Goal: Complete application form

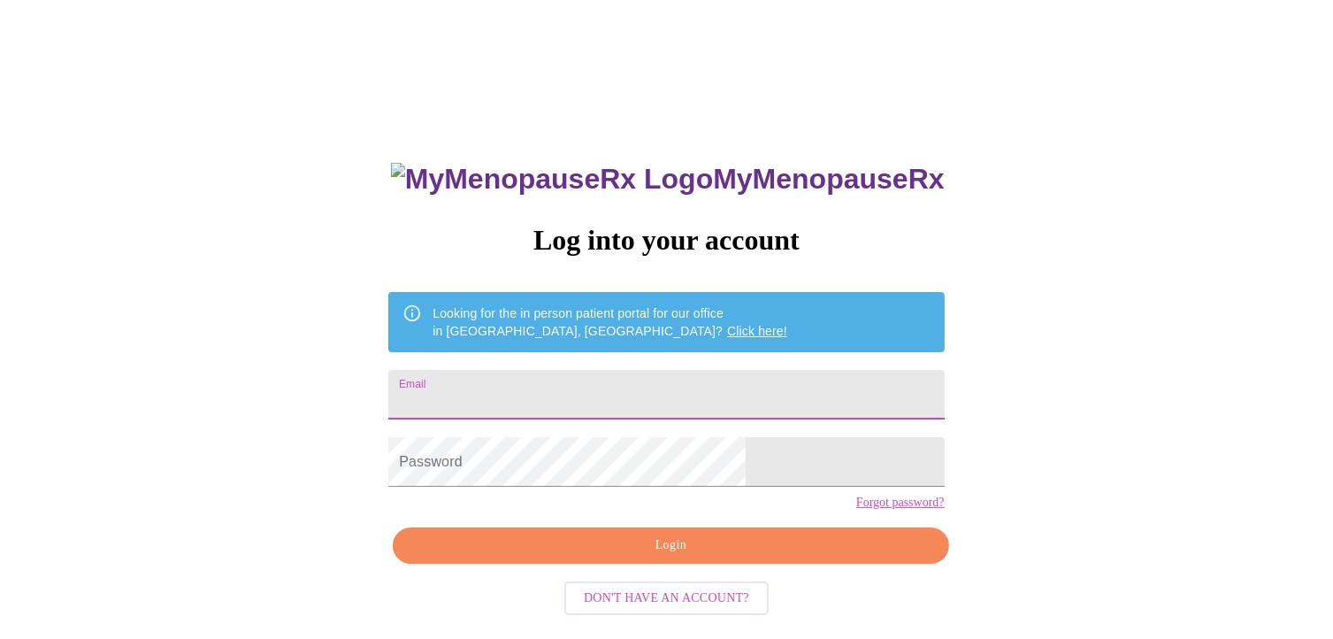
click at [526, 386] on input "Email" at bounding box center [666, 395] width 556 height 50
type input "[EMAIL_ADDRESS][DOMAIN_NAME]"
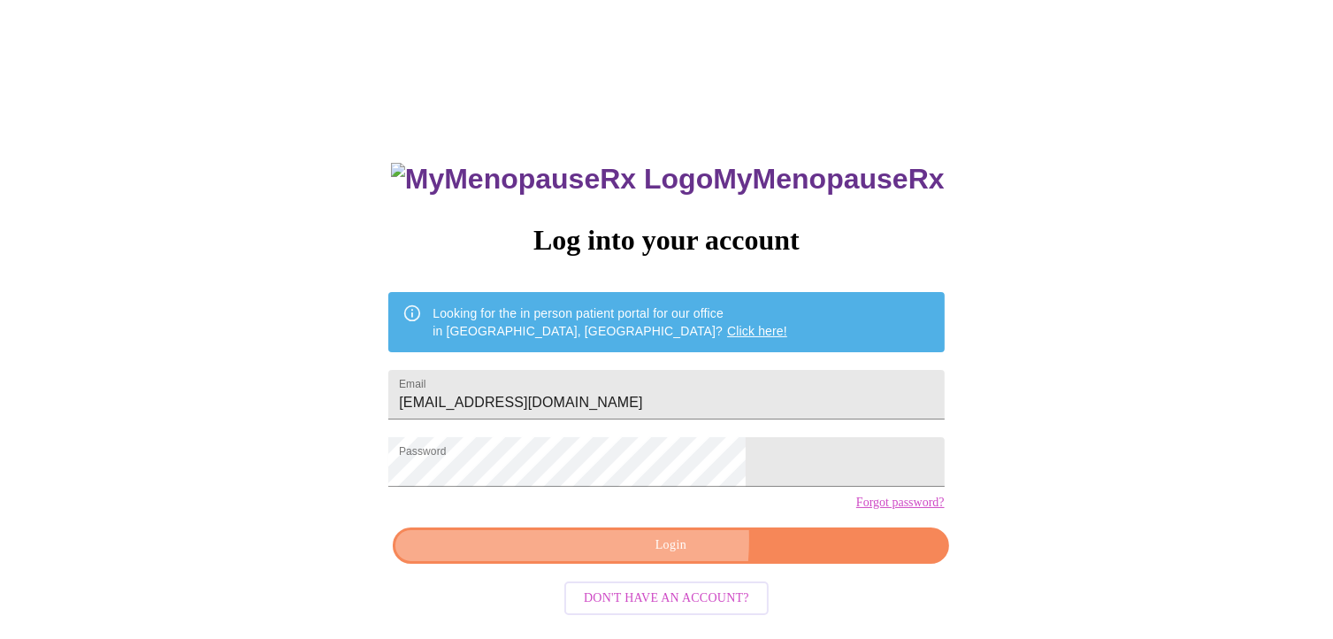
click at [587, 556] on span "Login" at bounding box center [670, 545] width 515 height 22
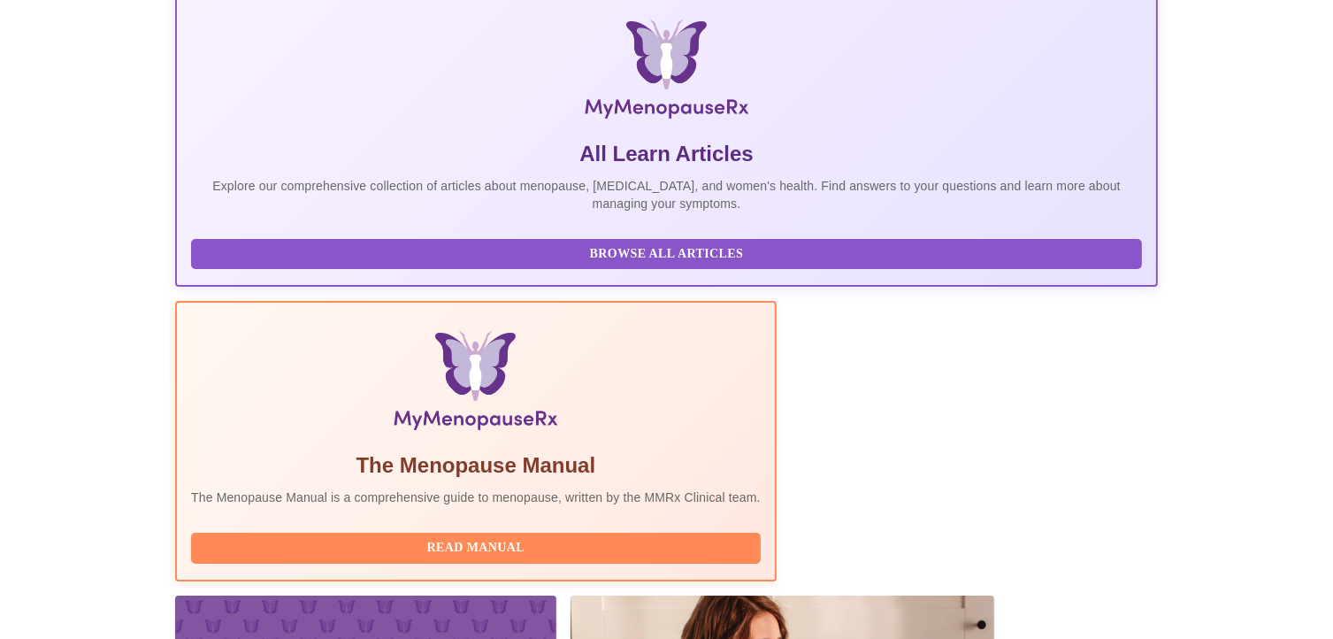
scroll to position [442, 0]
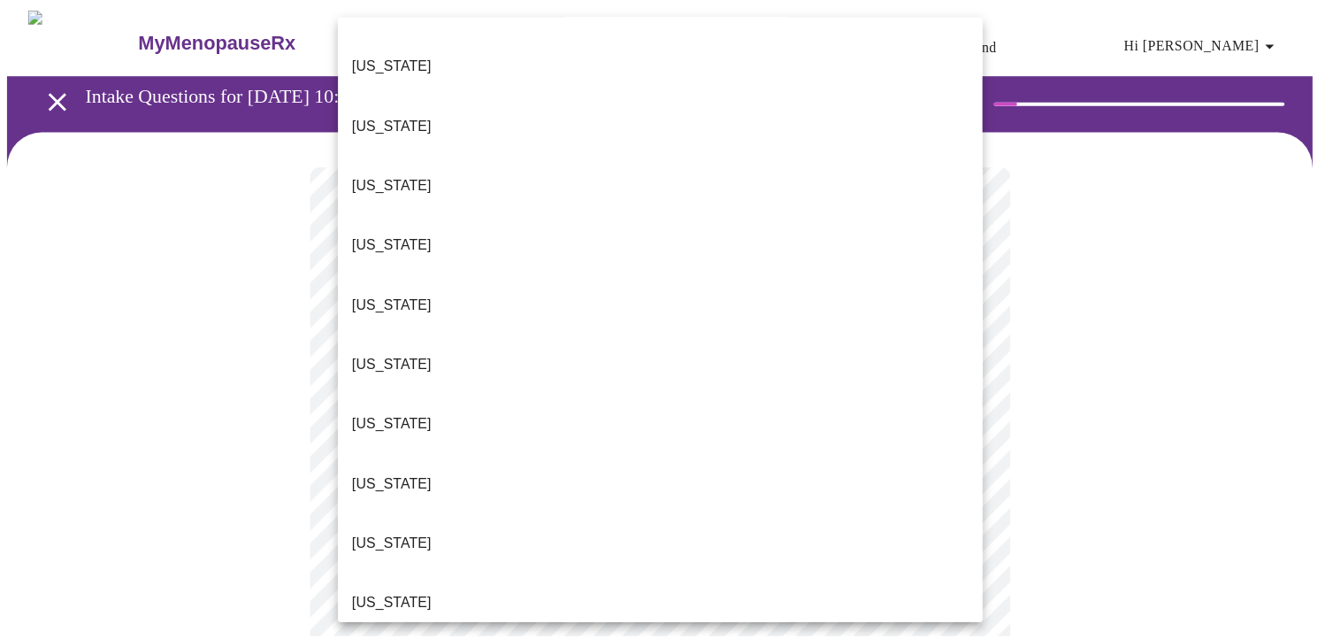
scroll to position [531, 0]
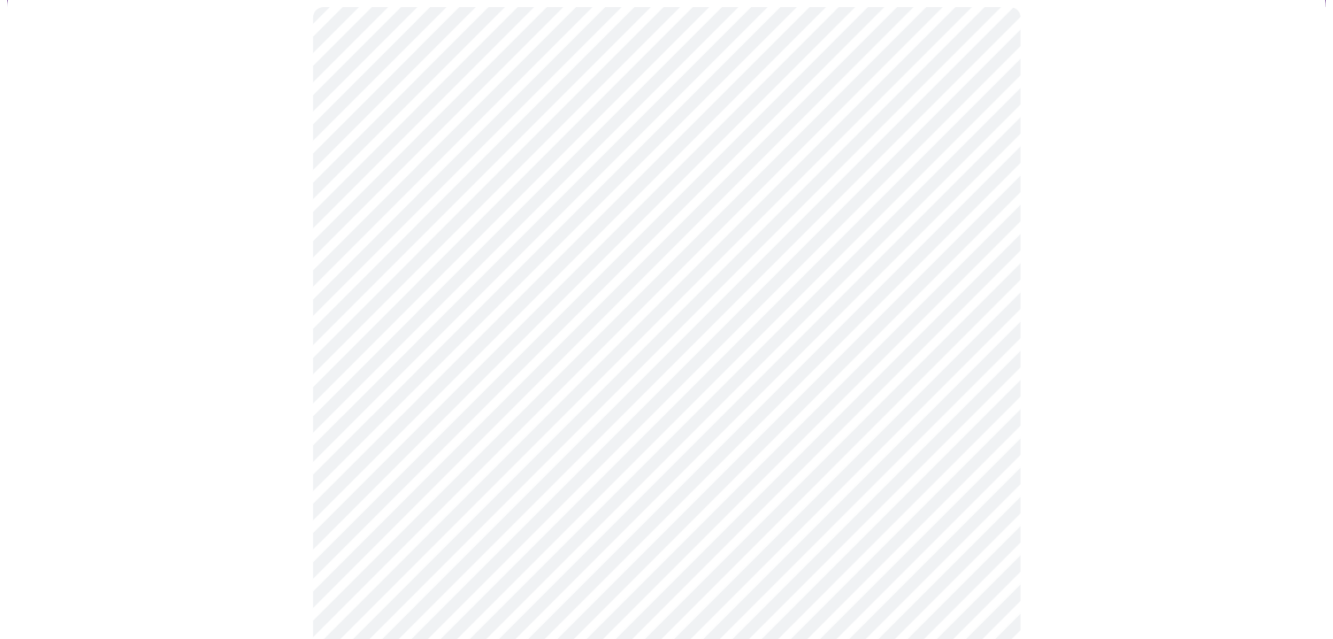
scroll to position [177, 0]
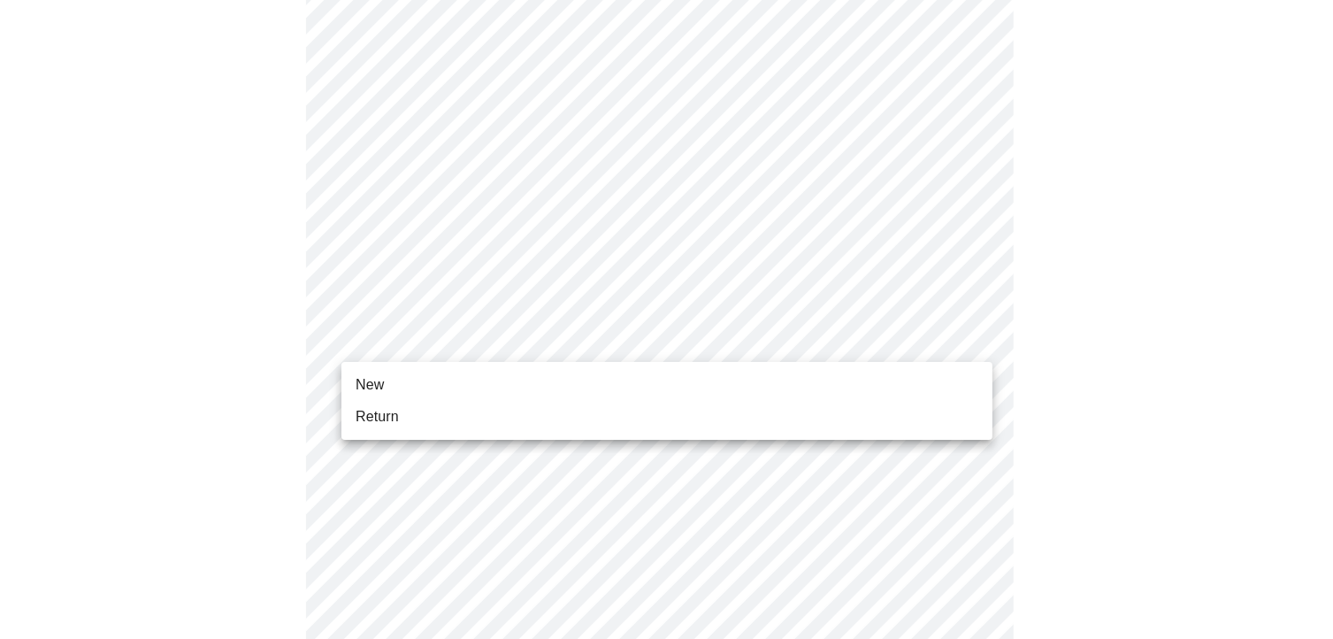
click at [966, 337] on body "MyMenopauseRx Appointments Messaging Labs Uploads Medications Community Refer a…" at bounding box center [666, 632] width 1319 height 1604
click at [372, 415] on span "Return" at bounding box center [377, 416] width 43 height 21
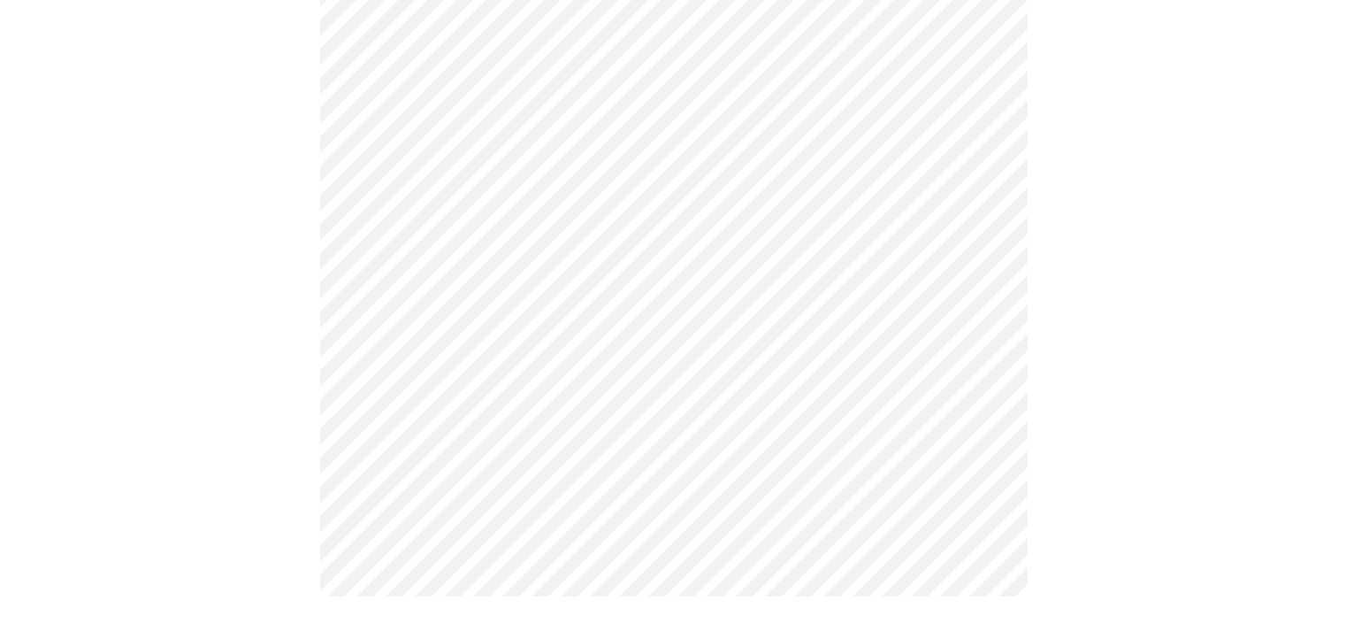
scroll to position [0, 0]
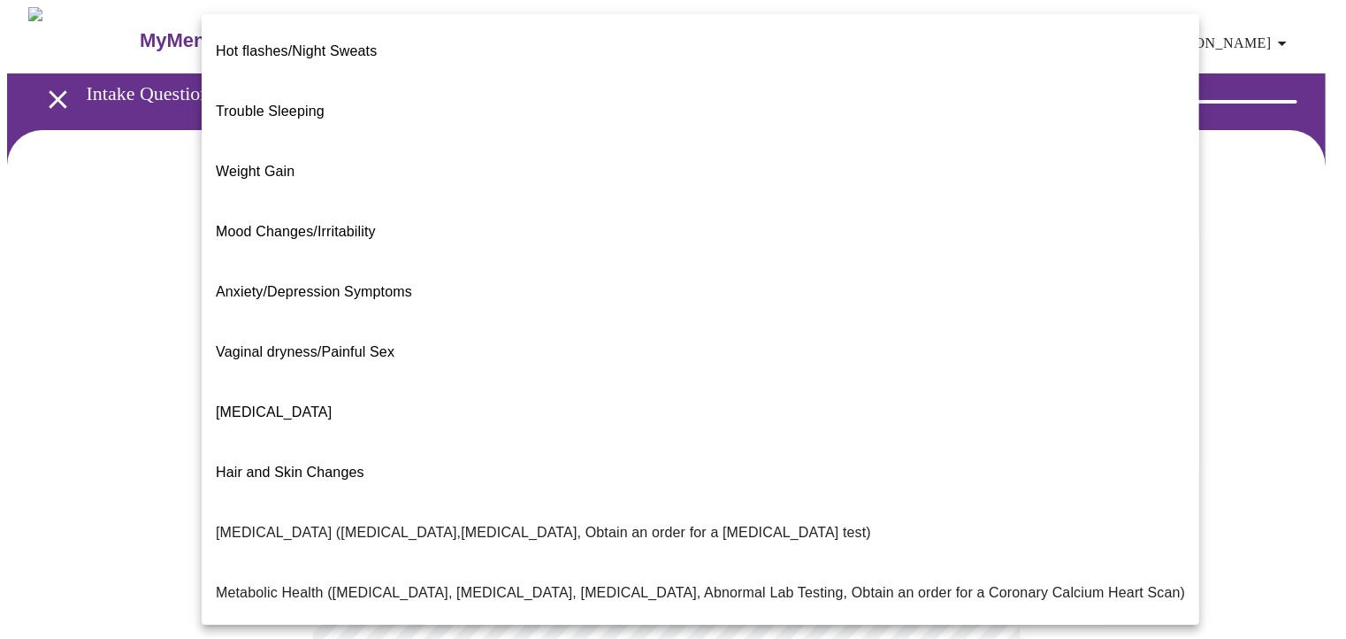
click at [981, 355] on body "MyMenopauseRx Appointments Messaging Labs Uploads Medications Community Refer a…" at bounding box center [673, 538] width 1332 height 1062
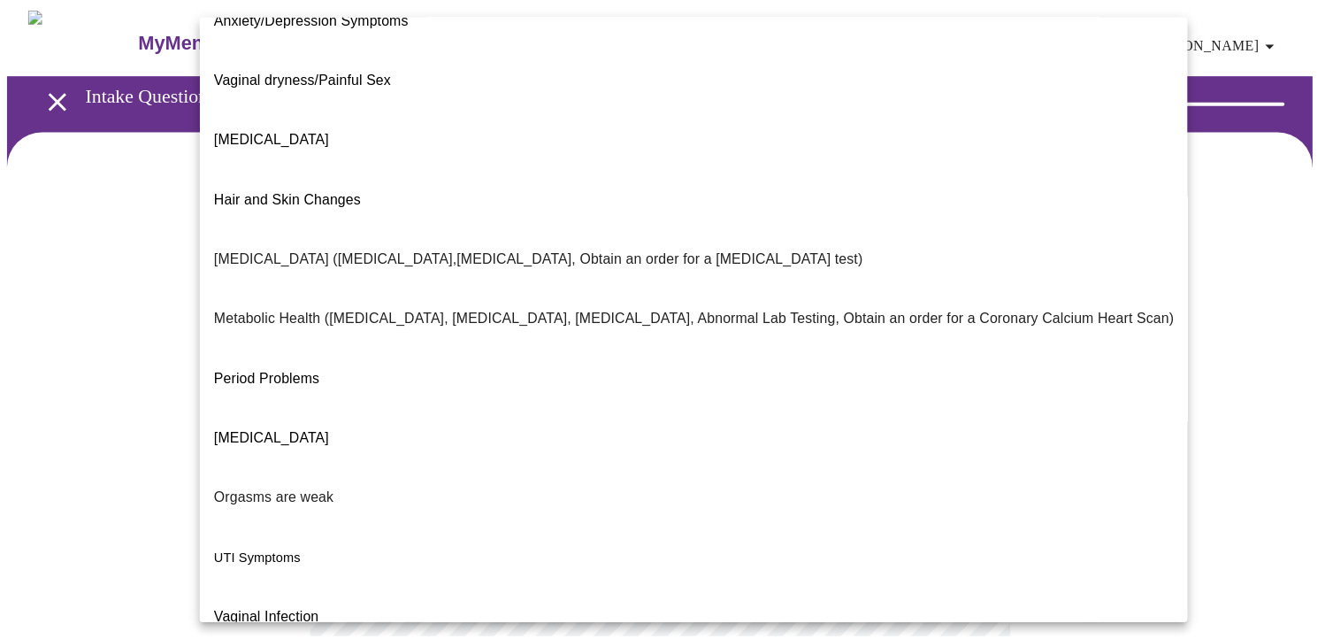
scroll to position [277, 0]
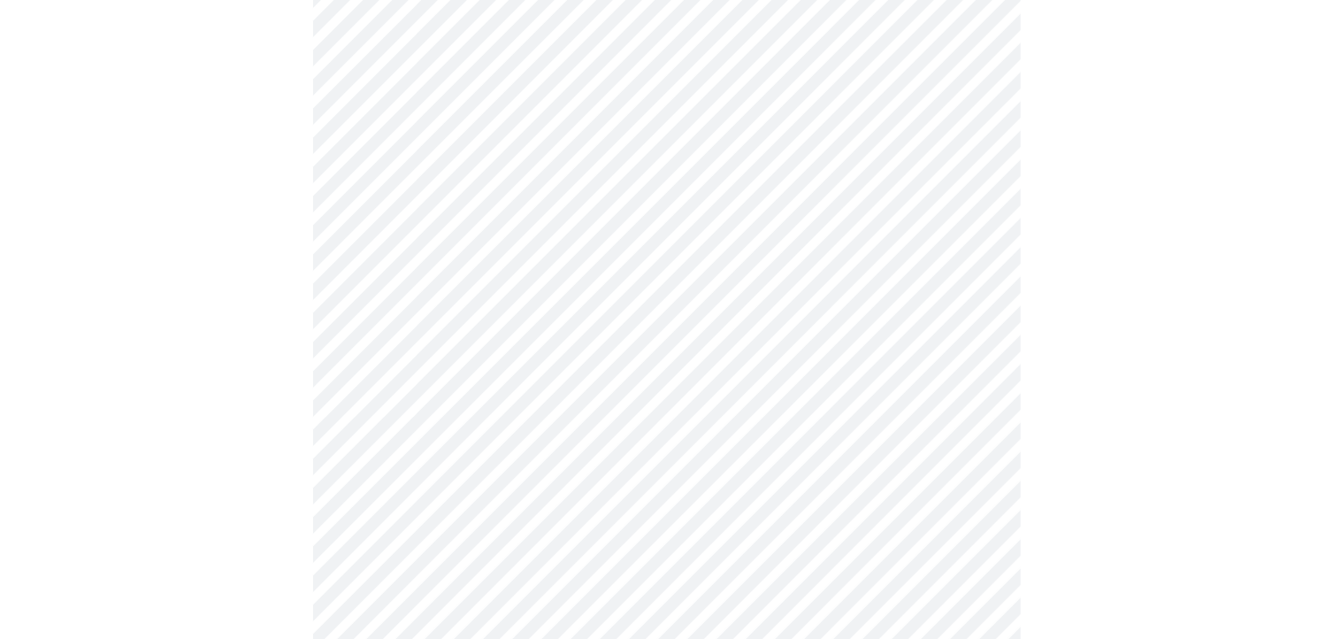
scroll to position [265, 0]
click at [977, 272] on body "MyMenopauseRx Appointments Messaging Labs Uploads Medications Community Refer a…" at bounding box center [673, 268] width 1332 height 1052
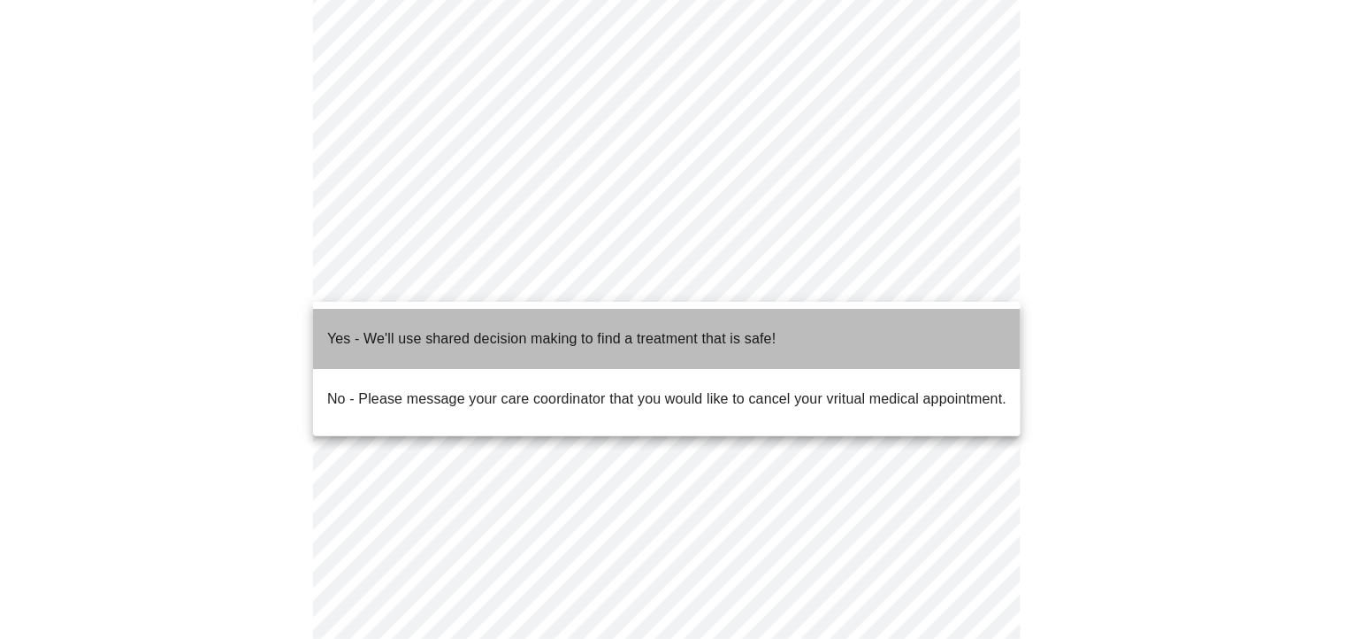
click at [746, 338] on span "Yes - We'll use shared decision making to find a treatment that is safe!" at bounding box center [551, 339] width 449 height 50
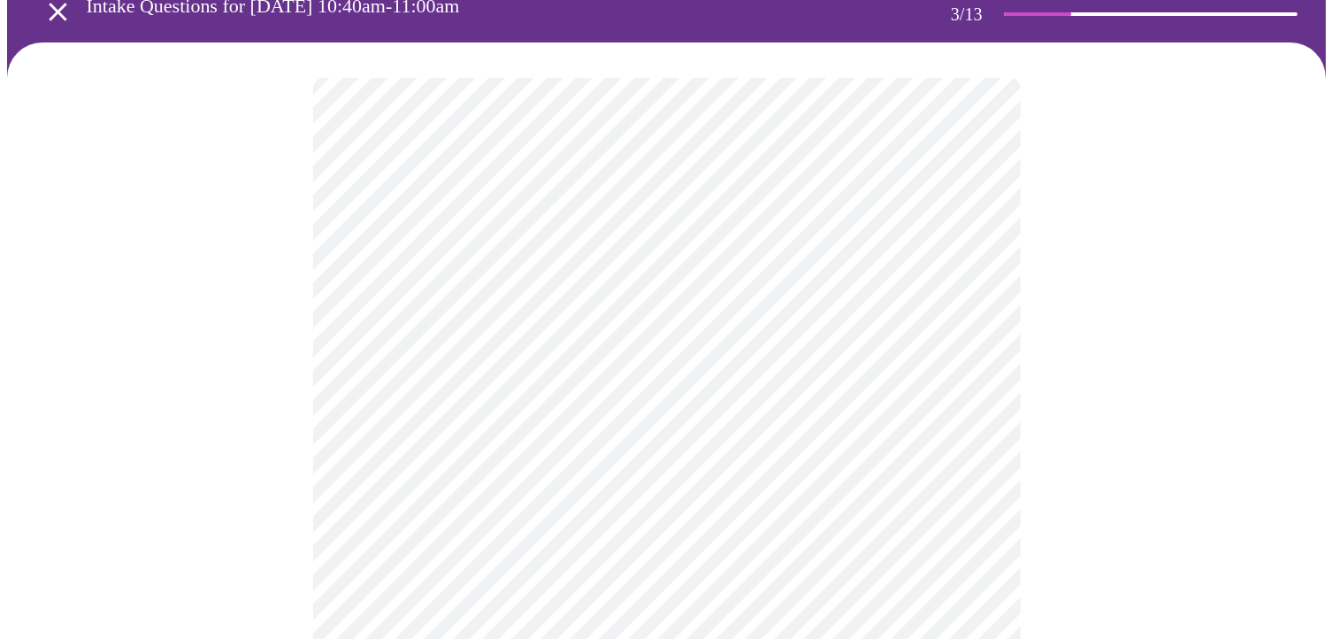
scroll to position [88, 0]
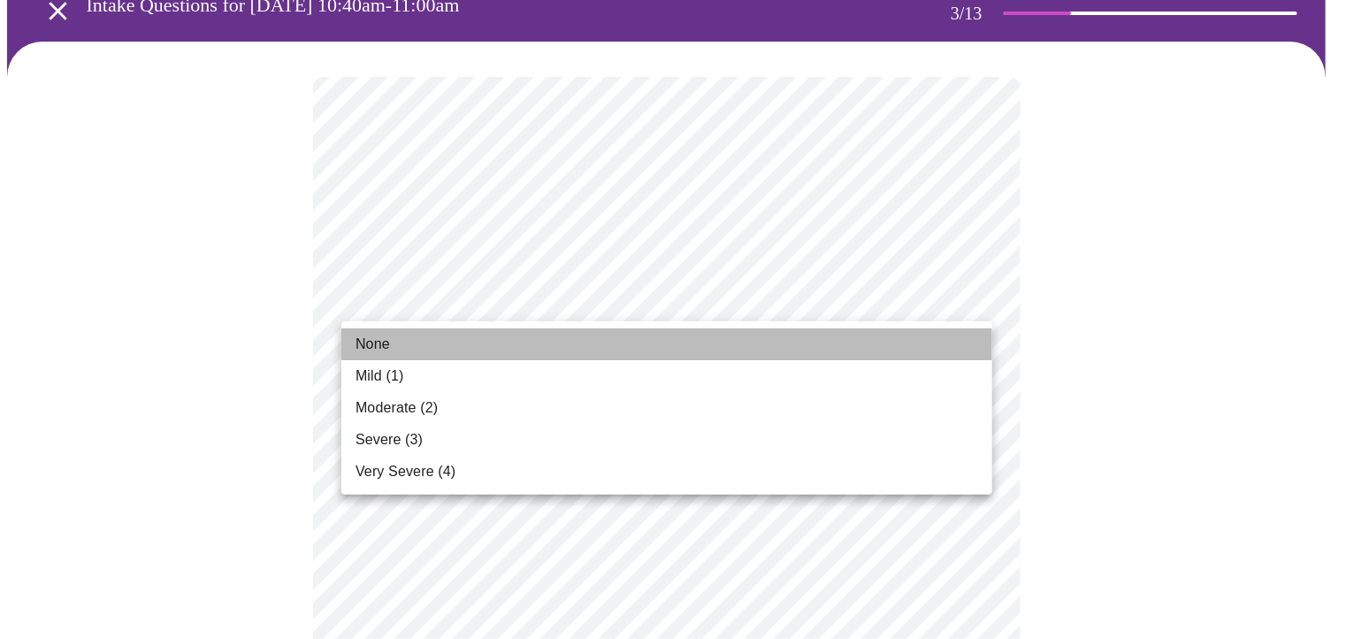
click at [686, 355] on li "None" at bounding box center [666, 344] width 651 height 32
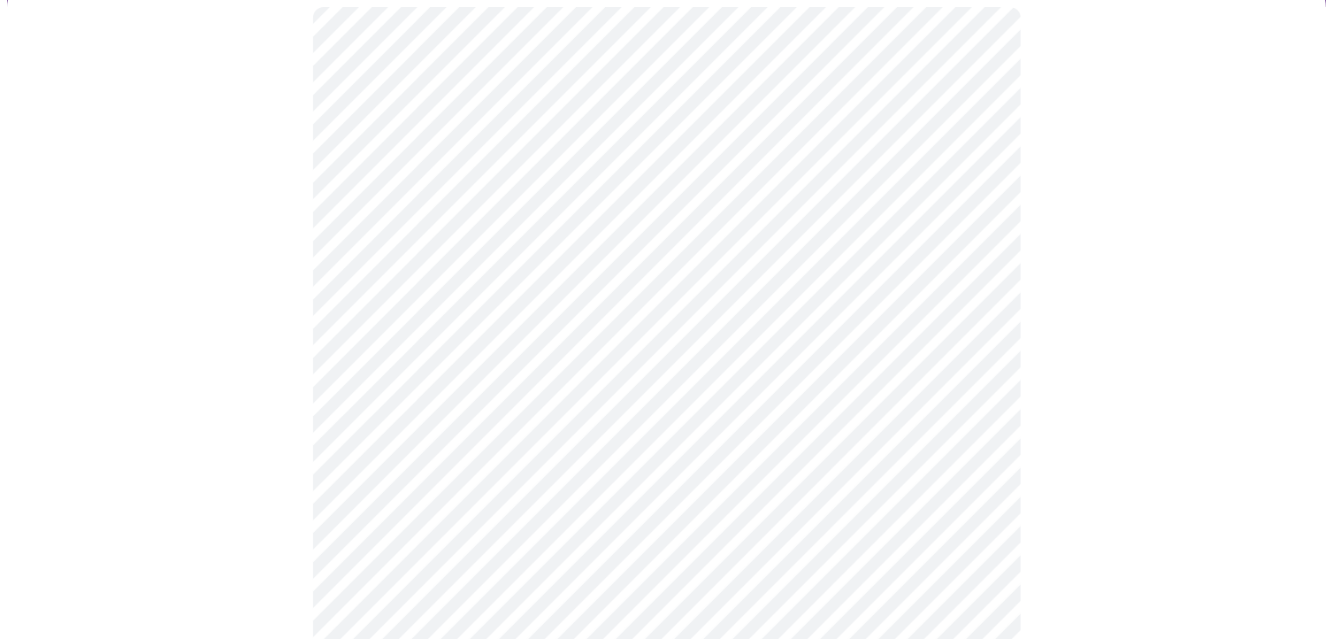
scroll to position [265, 0]
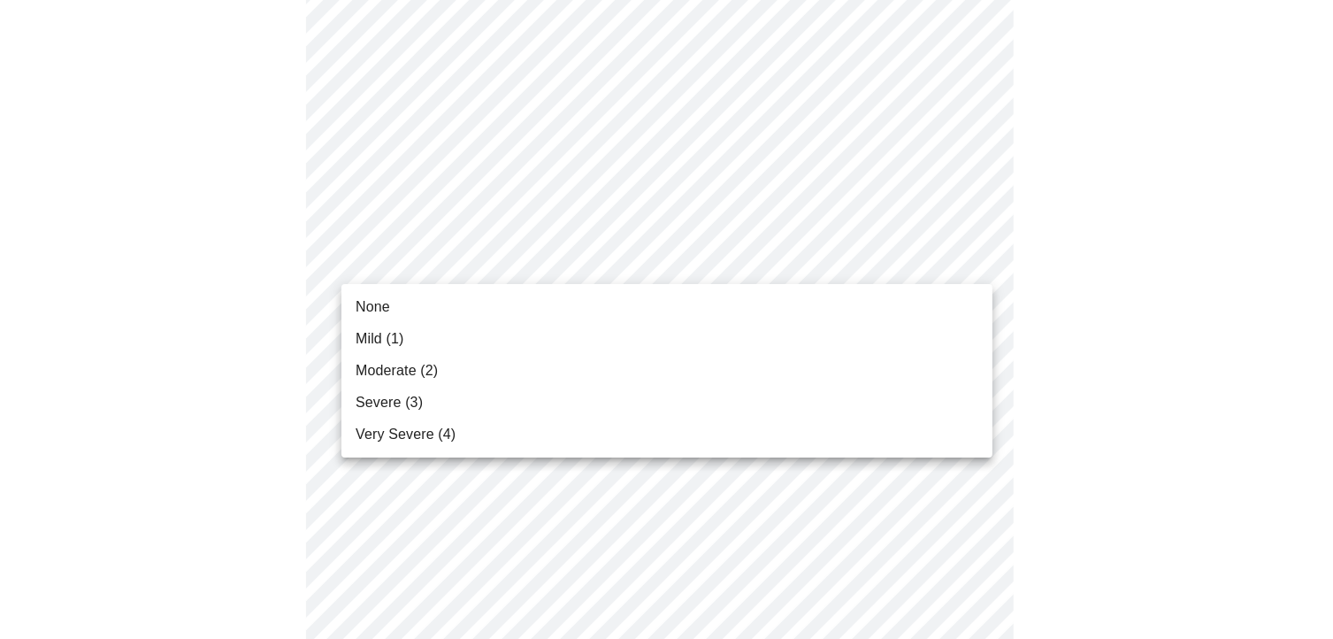
click at [942, 302] on li "None" at bounding box center [666, 307] width 651 height 32
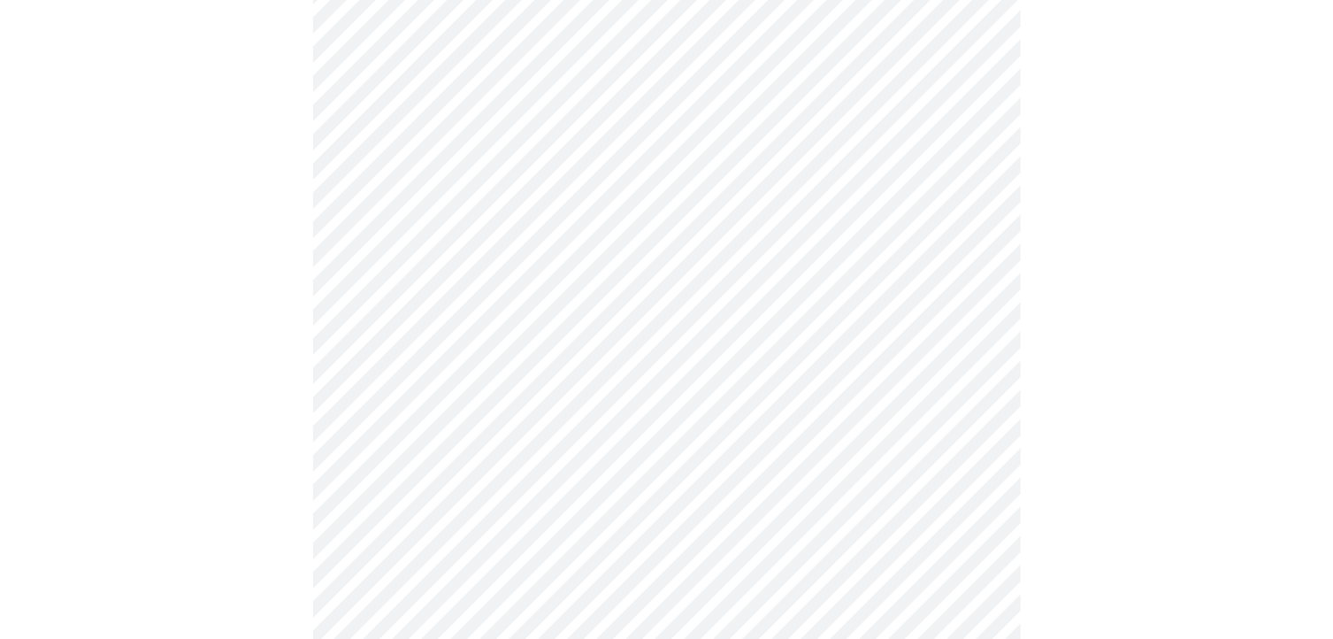
scroll to position [354, 0]
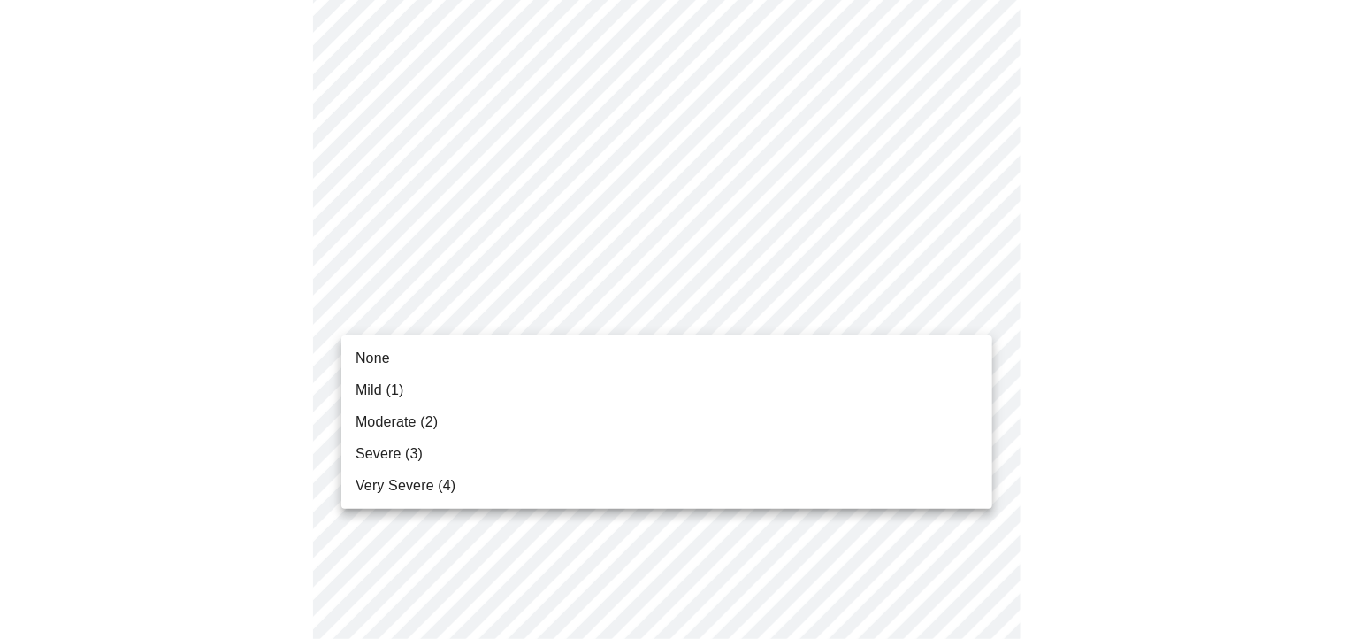
click at [913, 415] on li "Moderate (2)" at bounding box center [666, 422] width 651 height 32
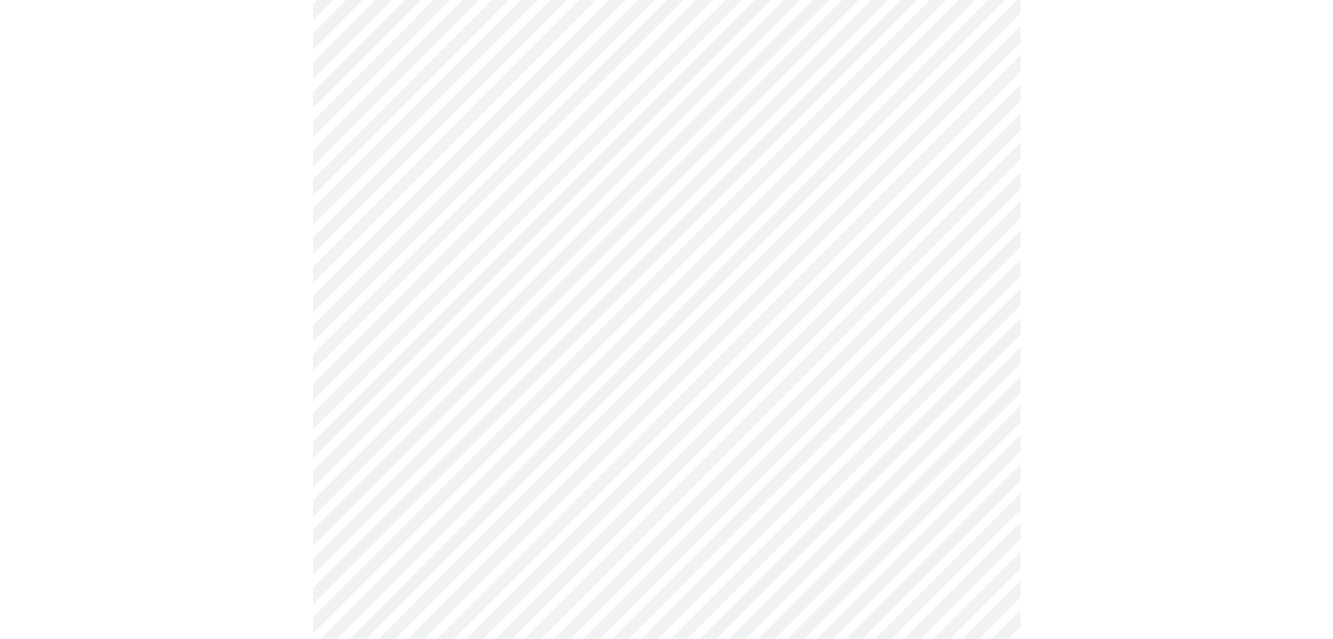
scroll to position [531, 0]
click at [970, 277] on body "MyMenopauseRx Appointments Messaging Labs Uploads Medications Community Refer a…" at bounding box center [666, 615] width 1319 height 2278
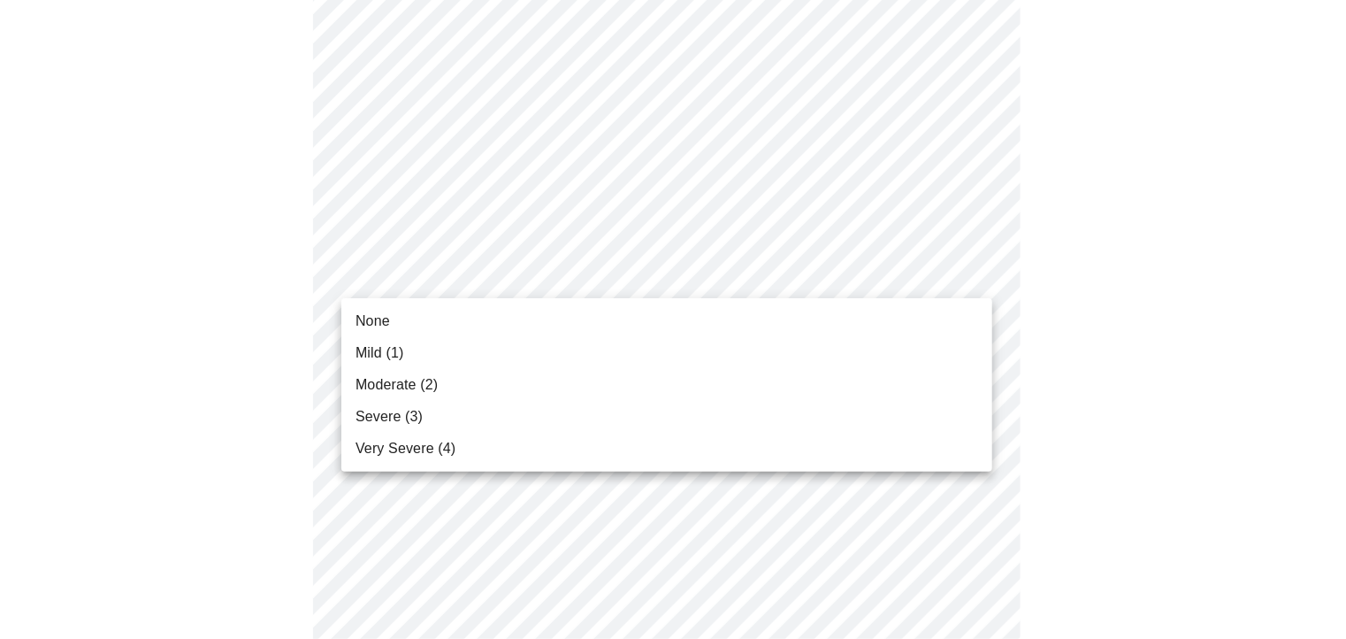
click at [954, 321] on li "None" at bounding box center [666, 321] width 651 height 32
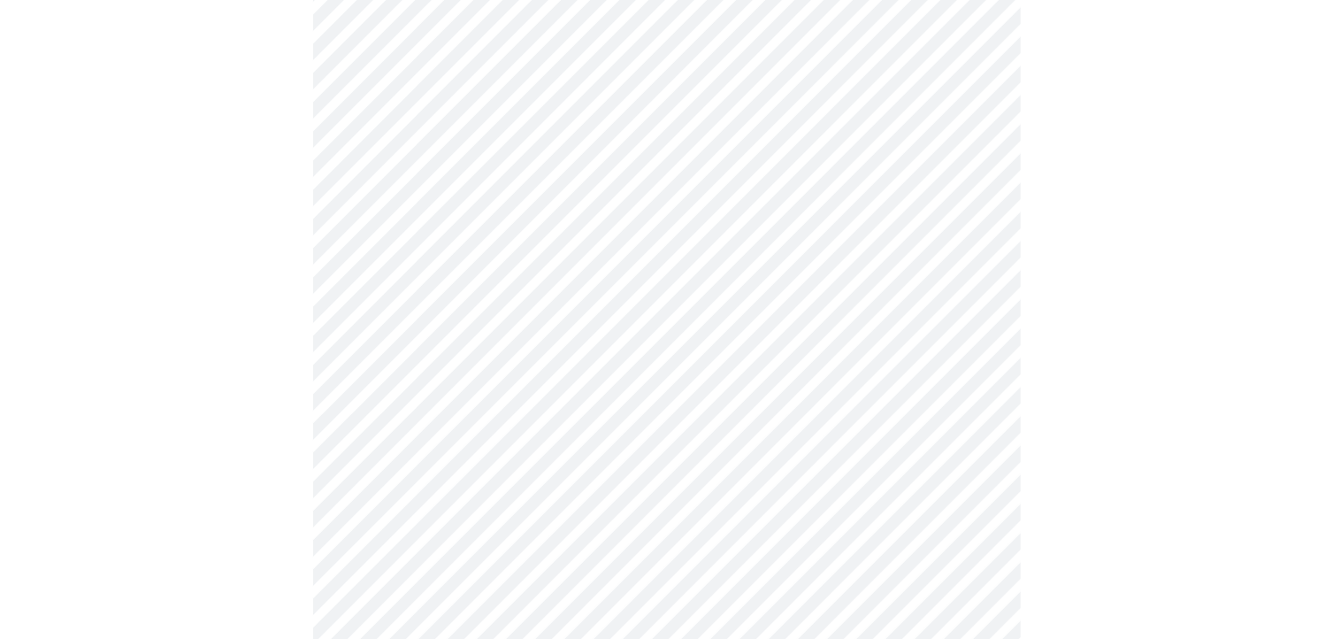
click at [967, 387] on body "MyMenopauseRx Appointments Messaging Labs Uploads Medications Community Refer a…" at bounding box center [666, 602] width 1319 height 2253
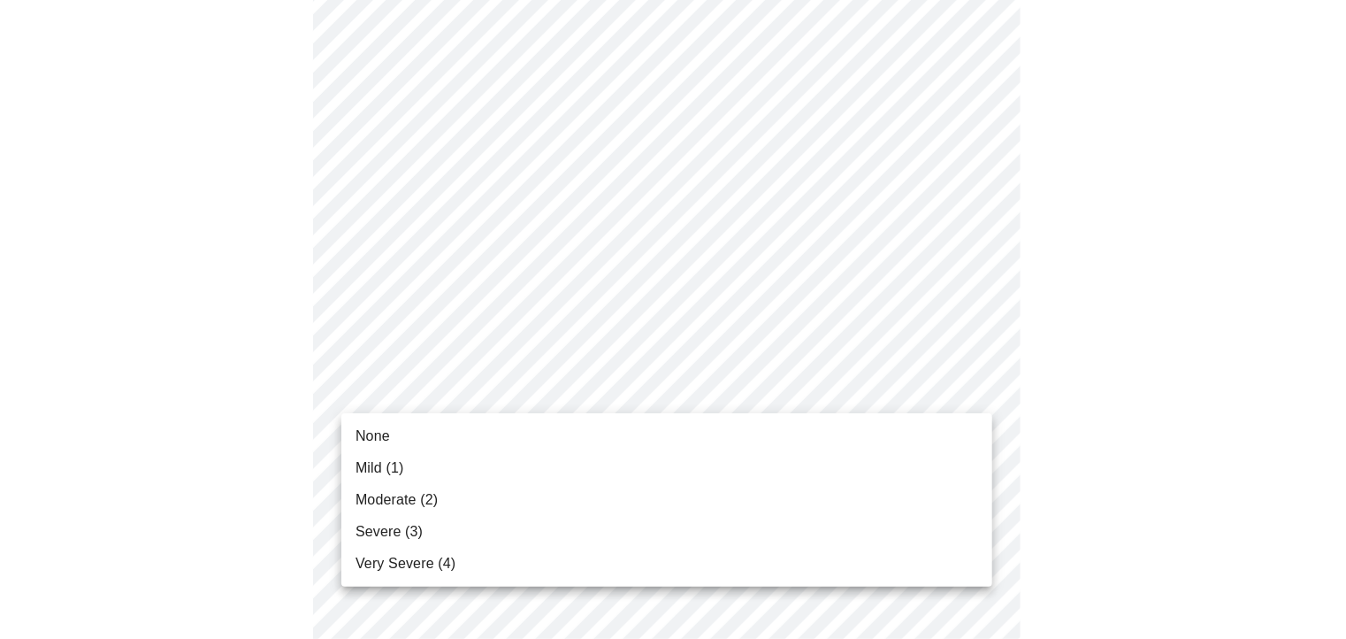
click at [927, 440] on li "None" at bounding box center [666, 436] width 651 height 32
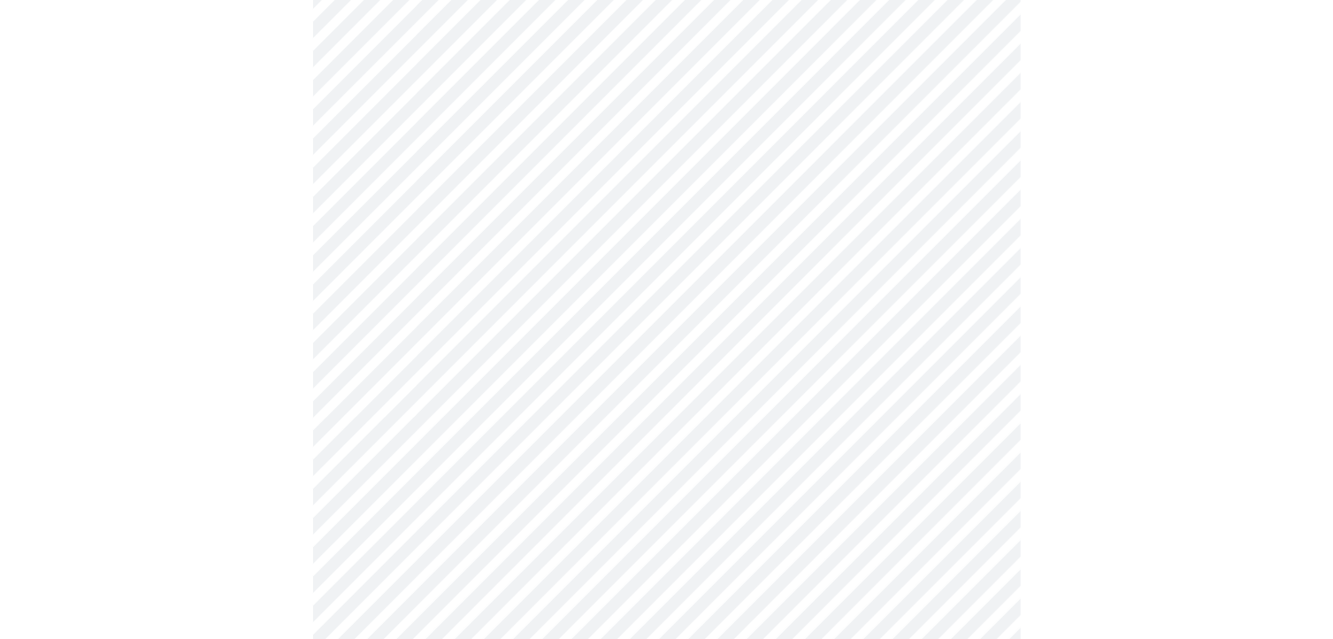
scroll to position [796, 0]
click at [951, 231] on body "MyMenopauseRx Appointments Messaging Labs Uploads Medications Community Refer a…" at bounding box center [673, 325] width 1332 height 2228
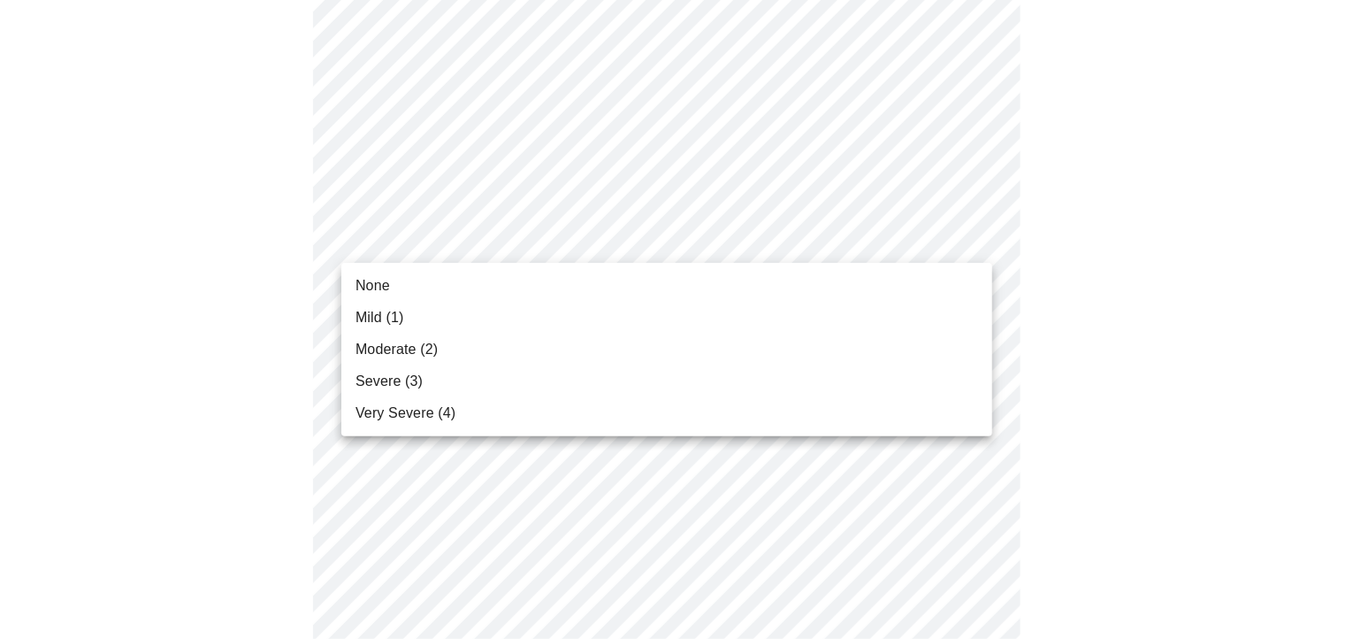
click at [901, 291] on li "None" at bounding box center [666, 286] width 651 height 32
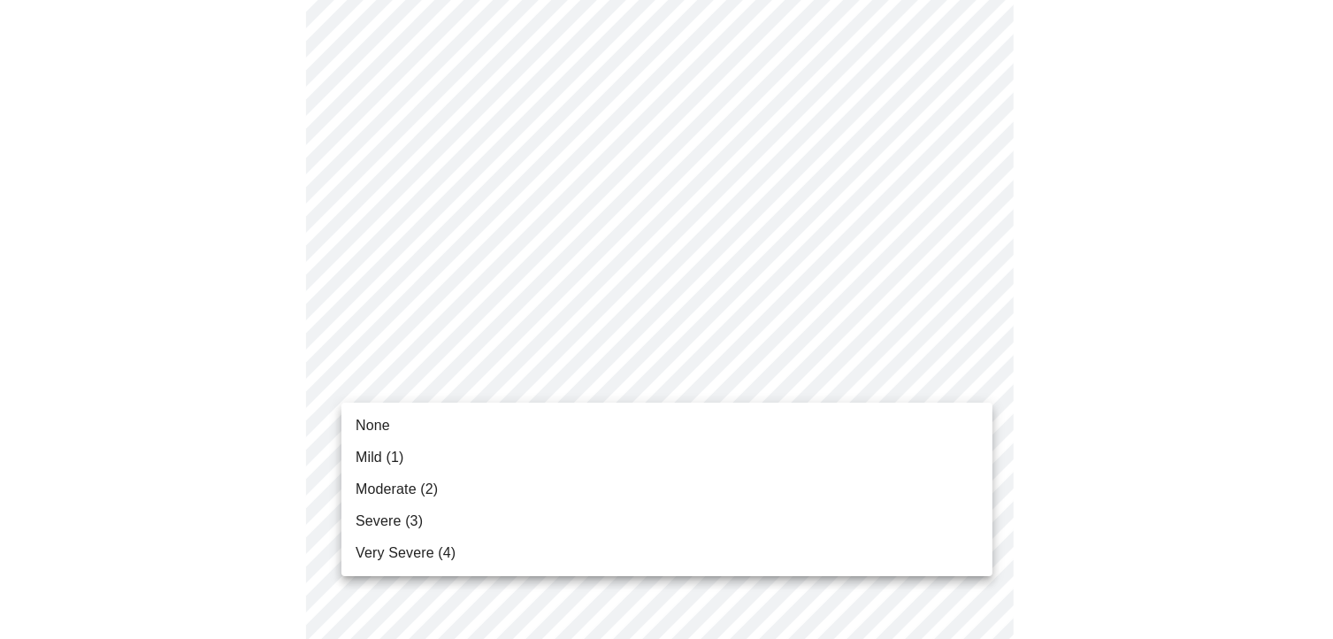
click at [917, 389] on body "MyMenopauseRx Appointments Messaging Labs Uploads Medications Community Refer a…" at bounding box center [666, 313] width 1319 height 2204
click at [901, 436] on li "None" at bounding box center [666, 426] width 651 height 32
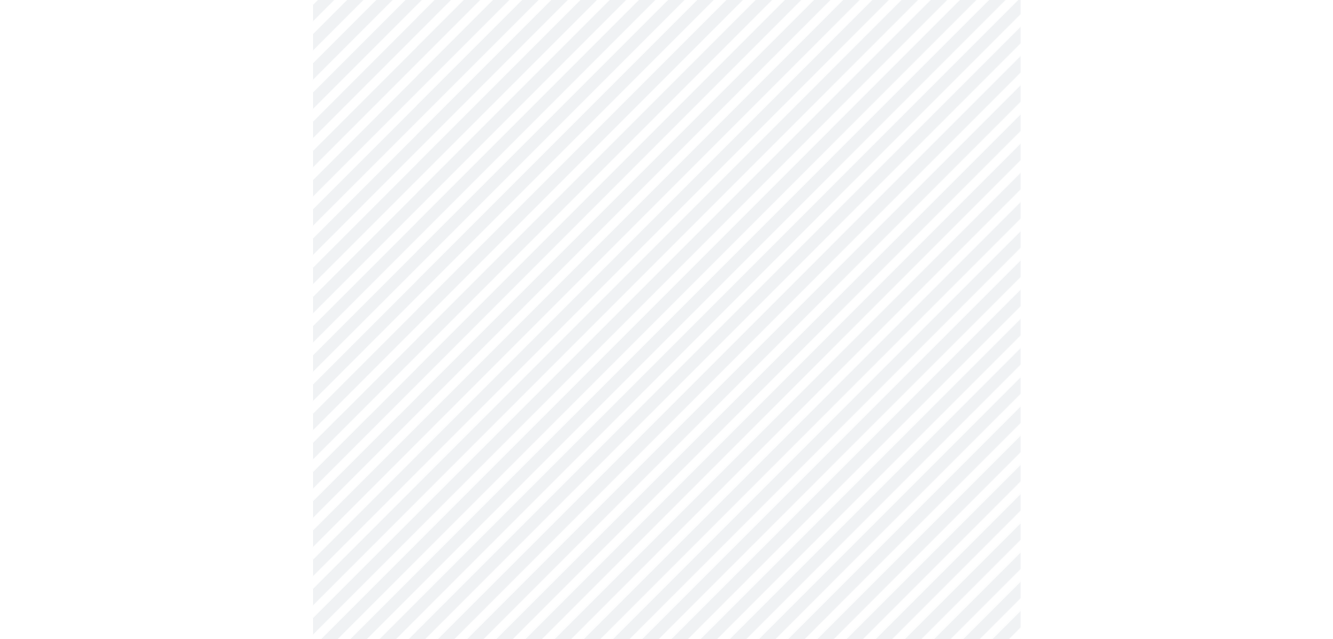
scroll to position [973, 0]
click at [878, 335] on body "MyMenopauseRx Appointments Messaging Labs Uploads Medications Community Refer a…" at bounding box center [673, 123] width 1332 height 2179
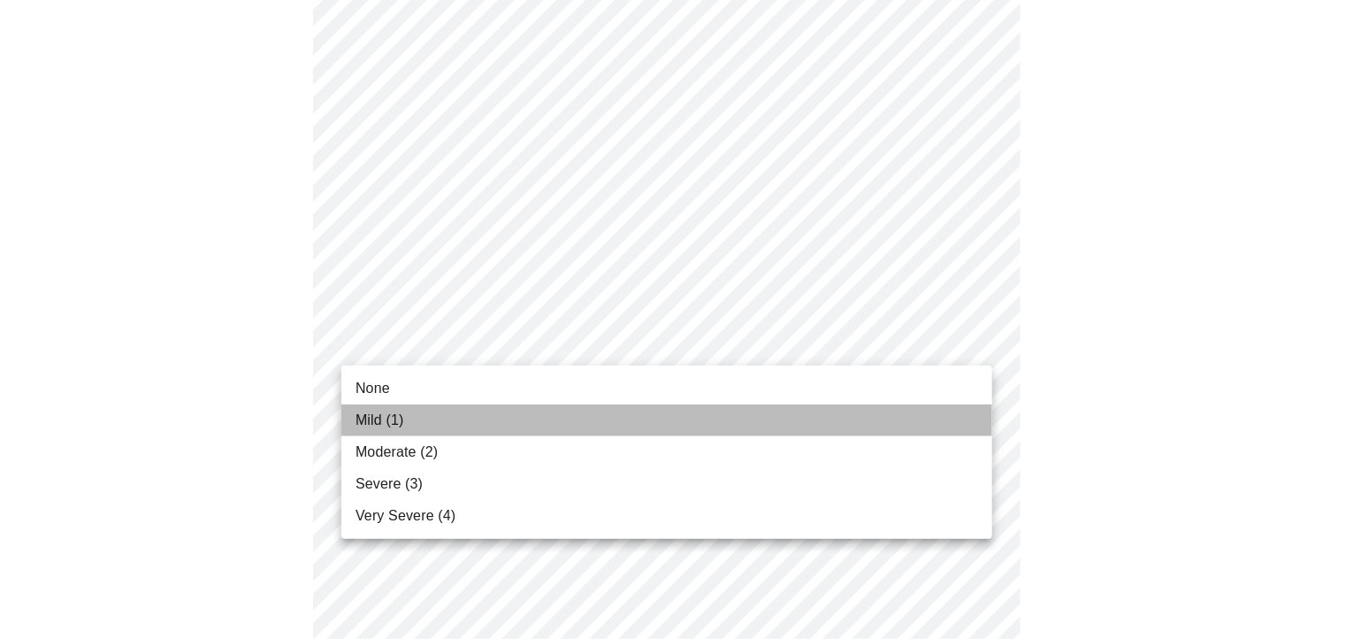
click at [864, 408] on li "Mild (1)" at bounding box center [666, 420] width 651 height 32
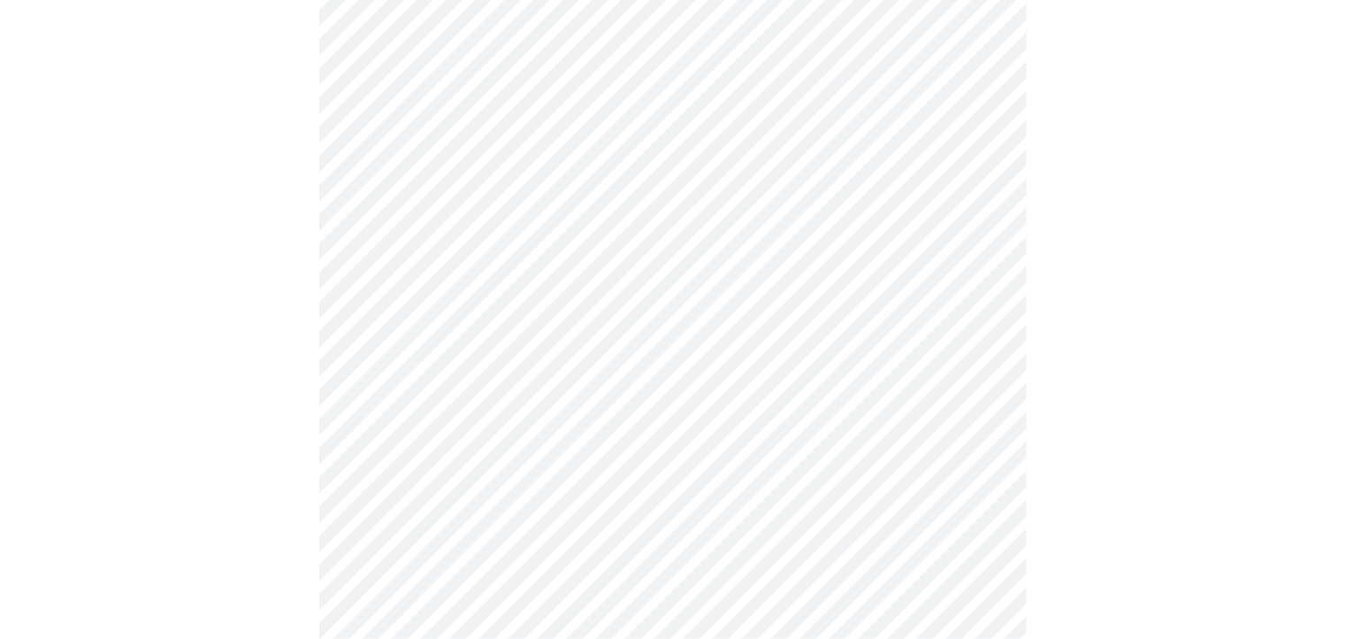
click at [859, 323] on body "MyMenopauseRx Appointments Messaging Labs Uploads Medications Community Refer a…" at bounding box center [673, 111] width 1332 height 2154
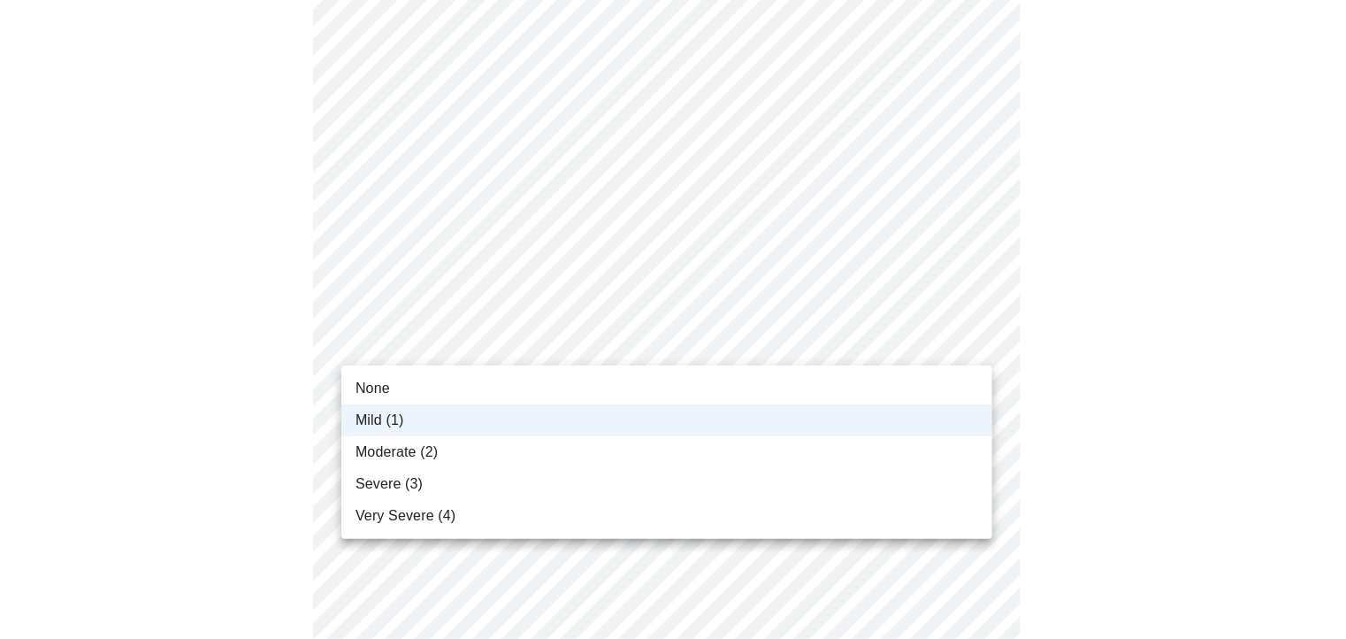
click at [853, 386] on li "None" at bounding box center [666, 388] width 651 height 32
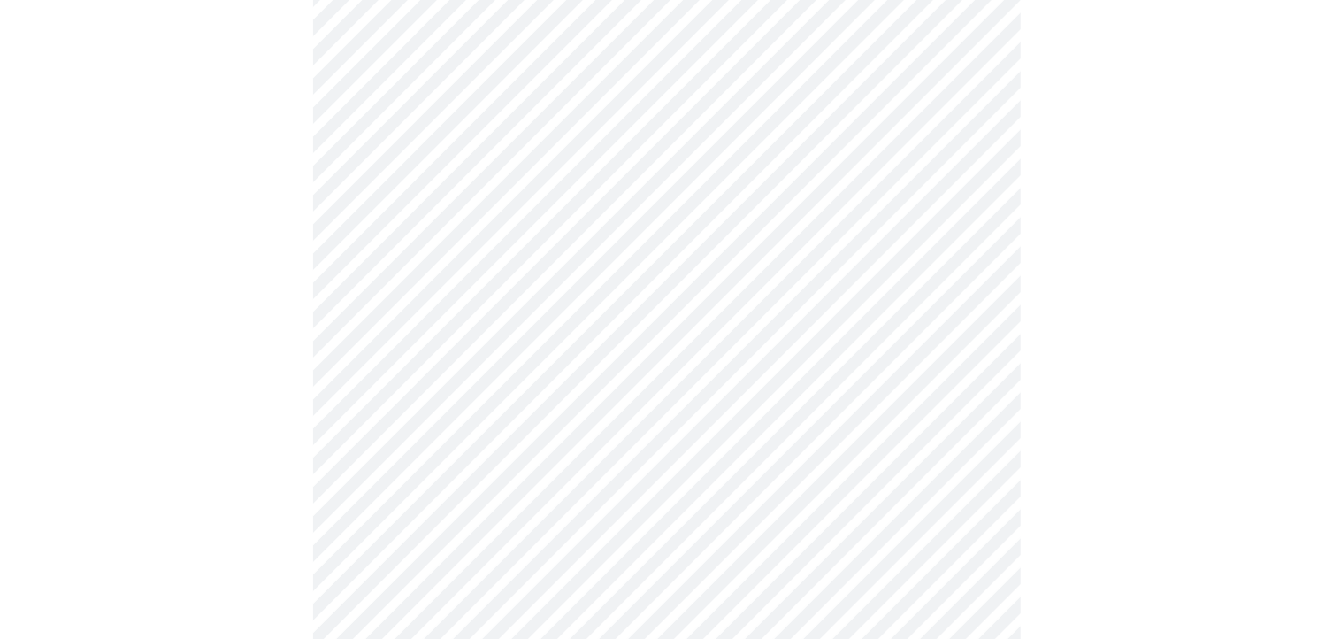
scroll to position [1150, 0]
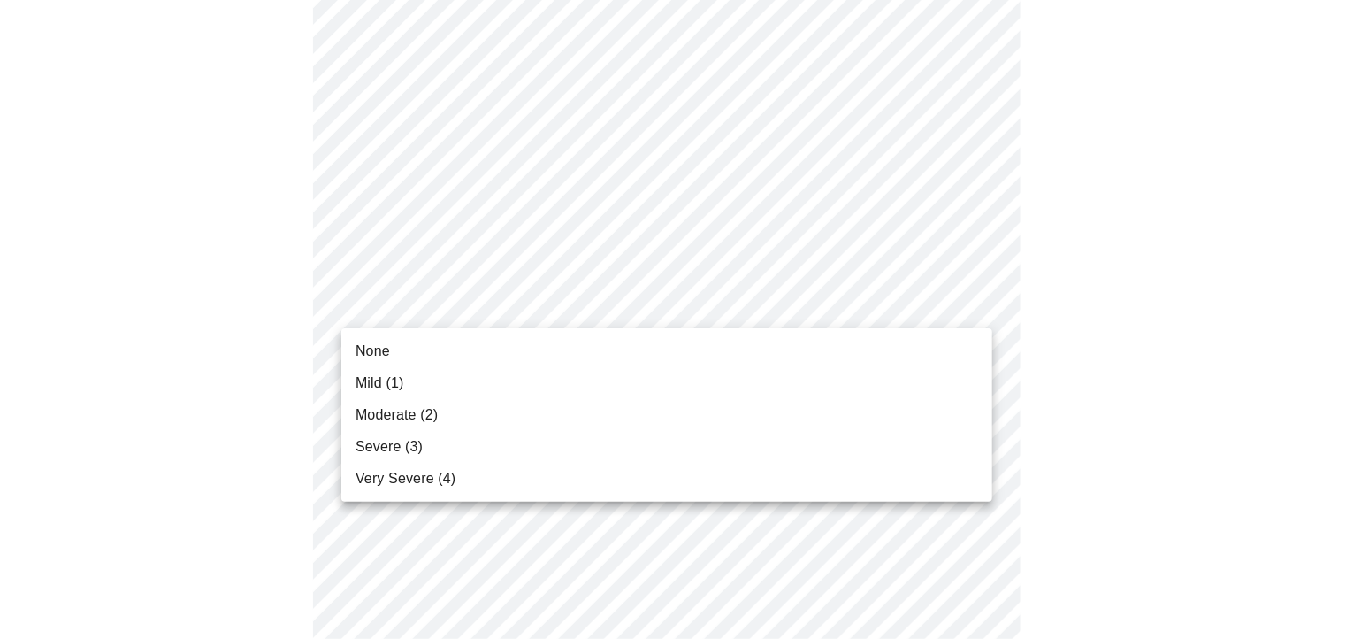
click at [865, 353] on li "None" at bounding box center [666, 351] width 651 height 32
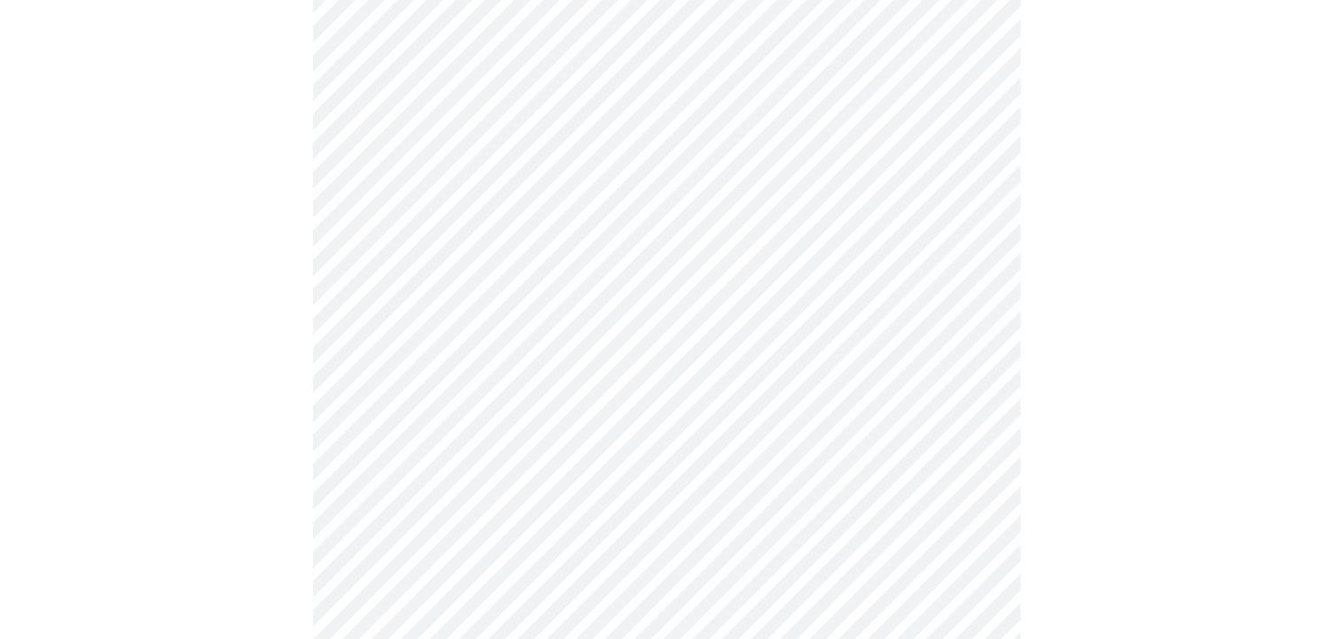
scroll to position [1415, 0]
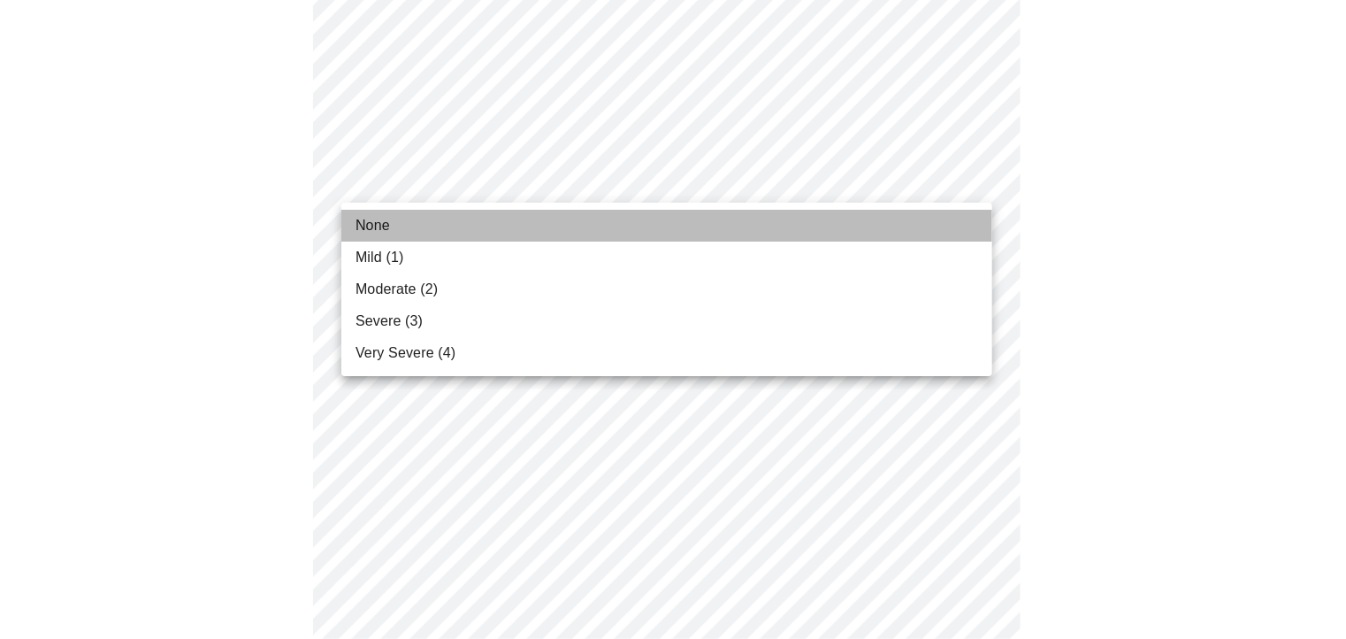
click at [827, 222] on li "None" at bounding box center [666, 226] width 651 height 32
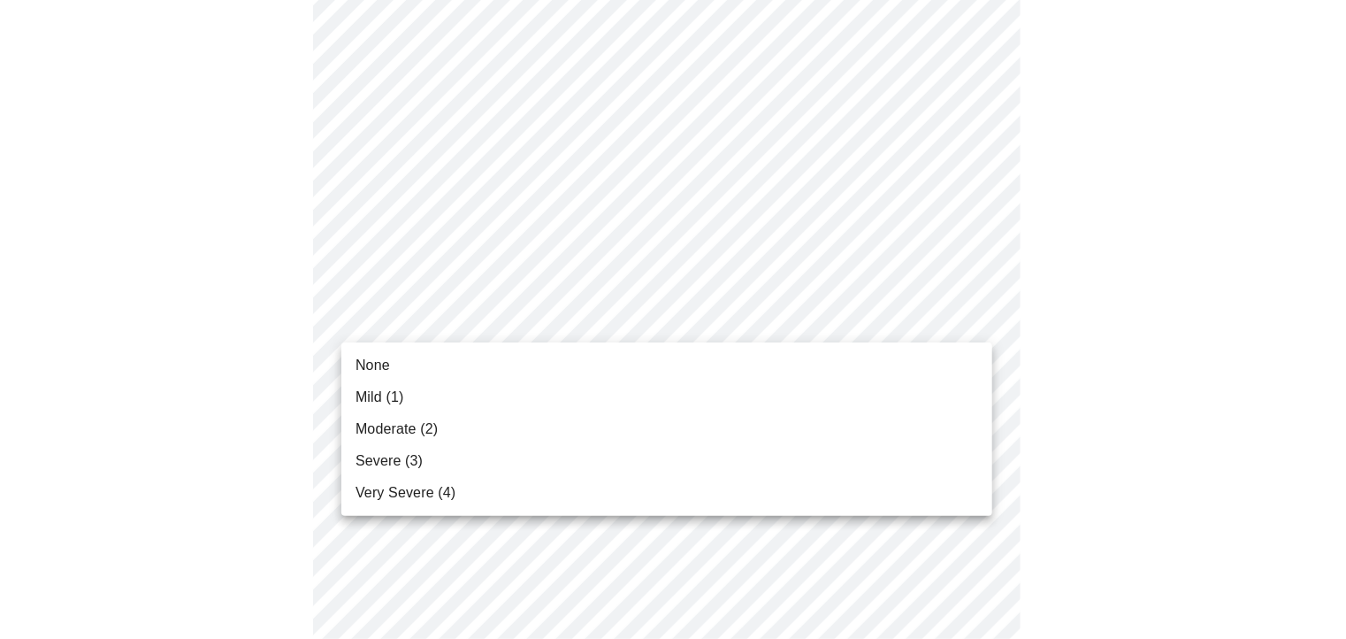
click at [826, 353] on li "None" at bounding box center [666, 365] width 651 height 32
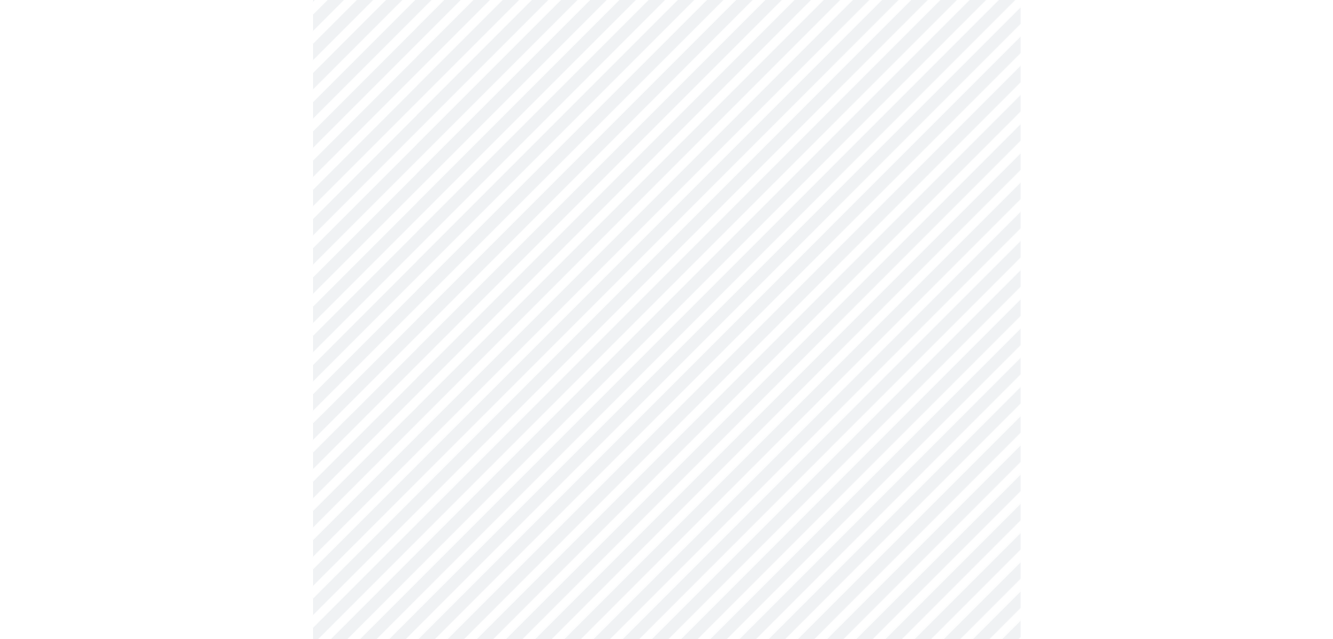
scroll to position [619, 0]
click at [977, 388] on body "MyMenopauseRx Appointments Messaging Labs Uploads Medications Community Refer a…" at bounding box center [666, 224] width 1319 height 1673
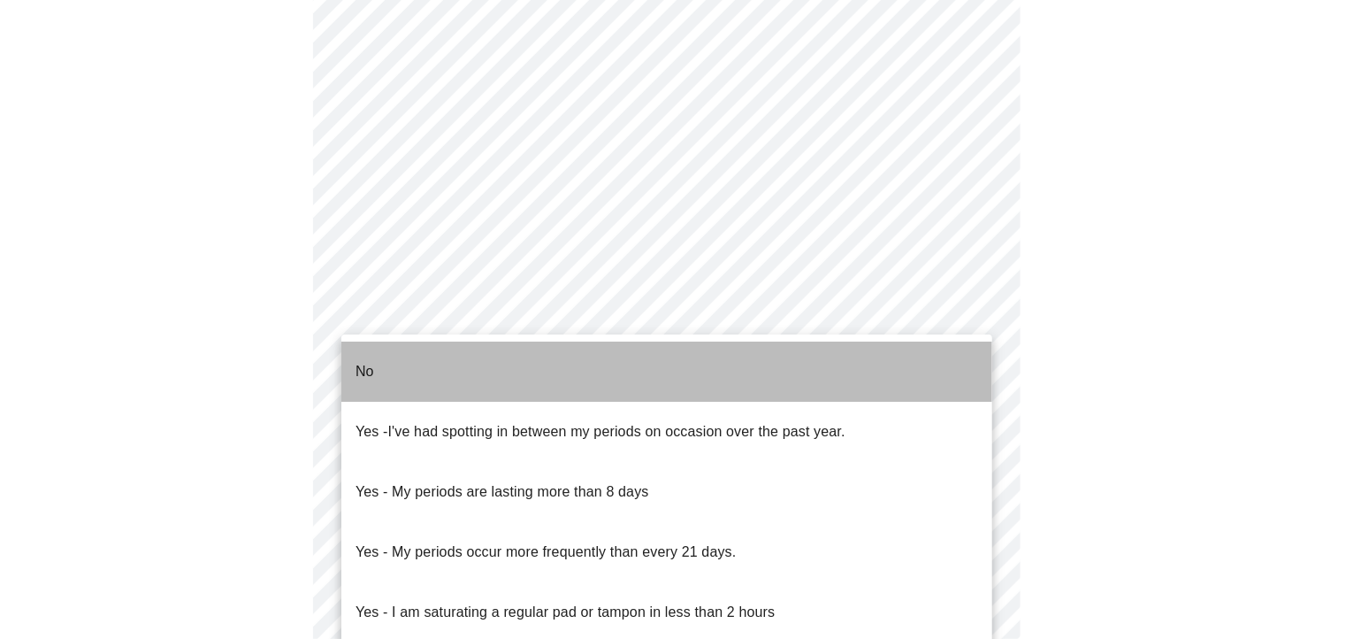
click at [862, 364] on li "No" at bounding box center [666, 371] width 651 height 60
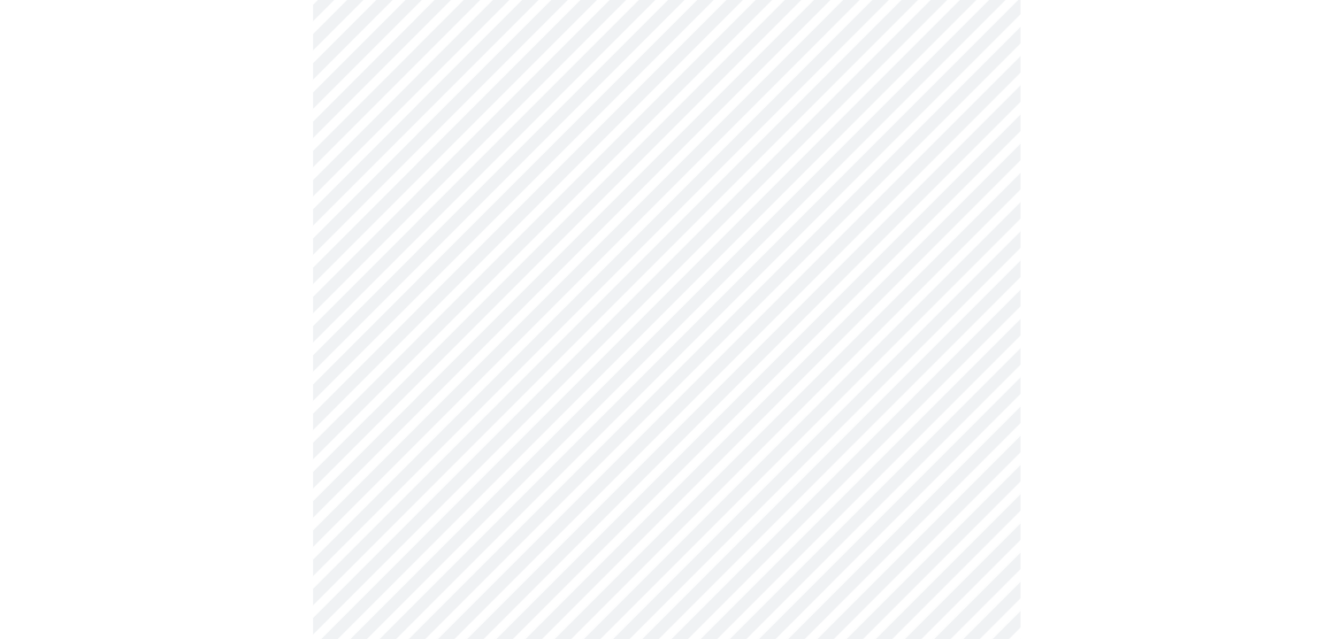
scroll to position [885, 0]
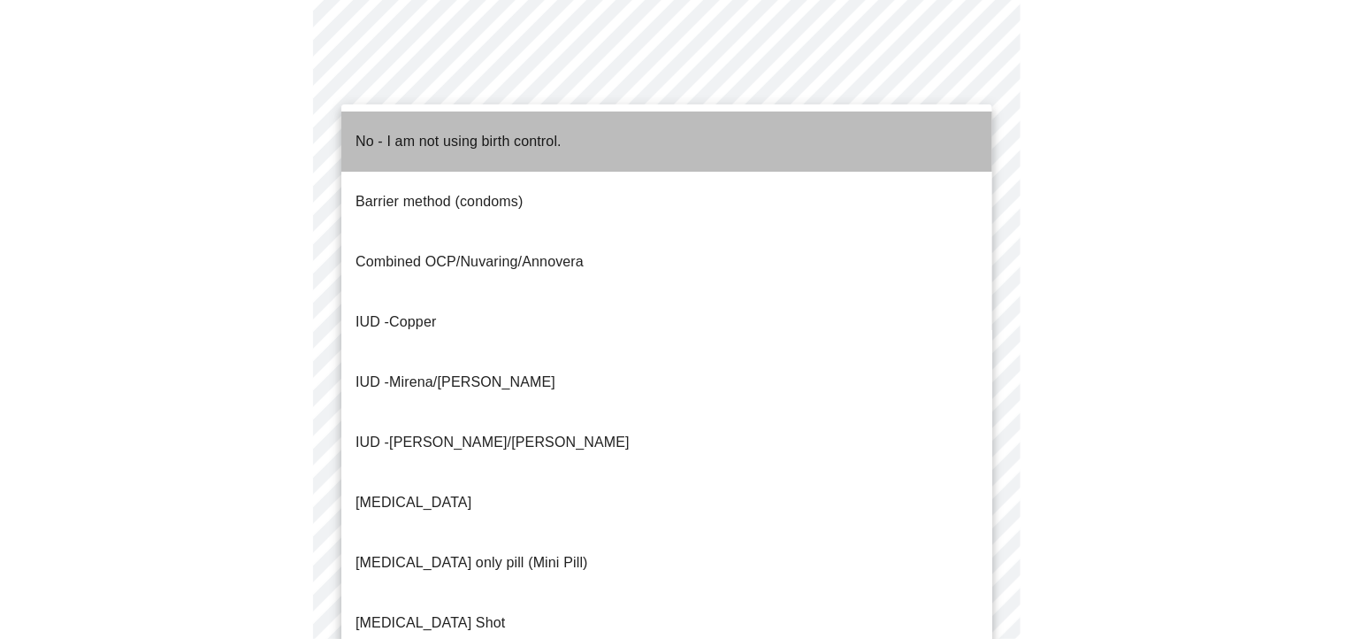
click at [872, 132] on li "No - I am not using birth control." at bounding box center [666, 141] width 651 height 60
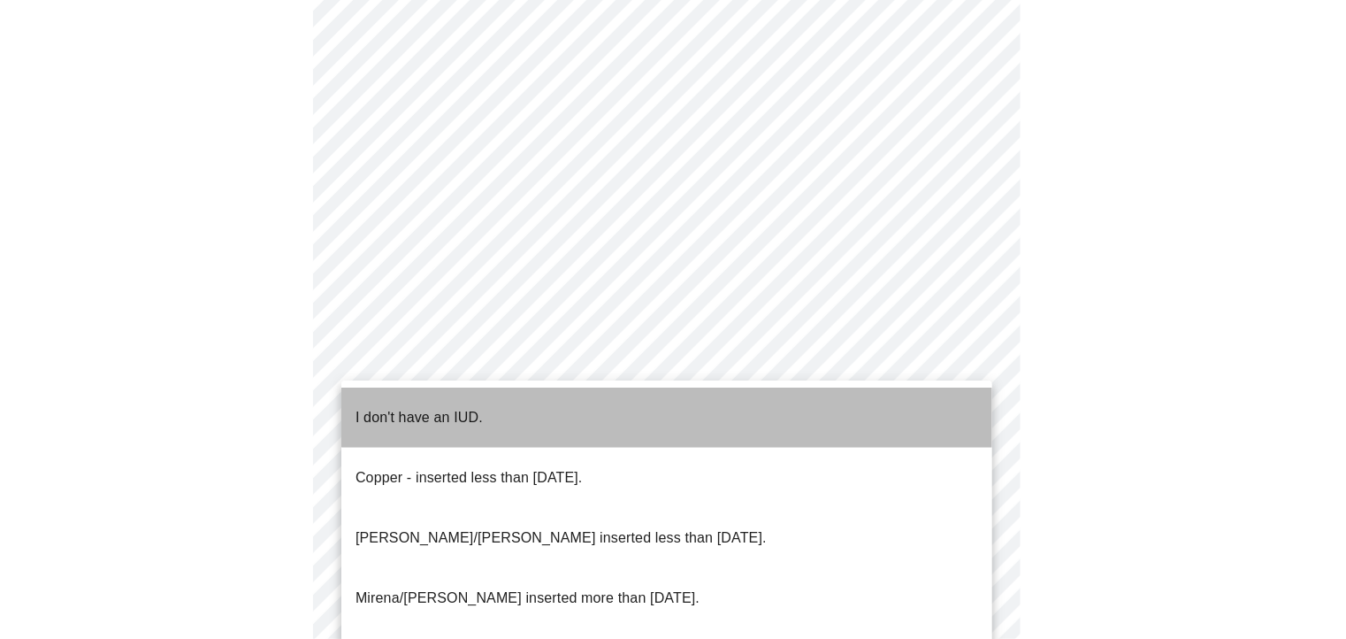
click at [778, 397] on li "I don't have an IUD." at bounding box center [666, 417] width 651 height 60
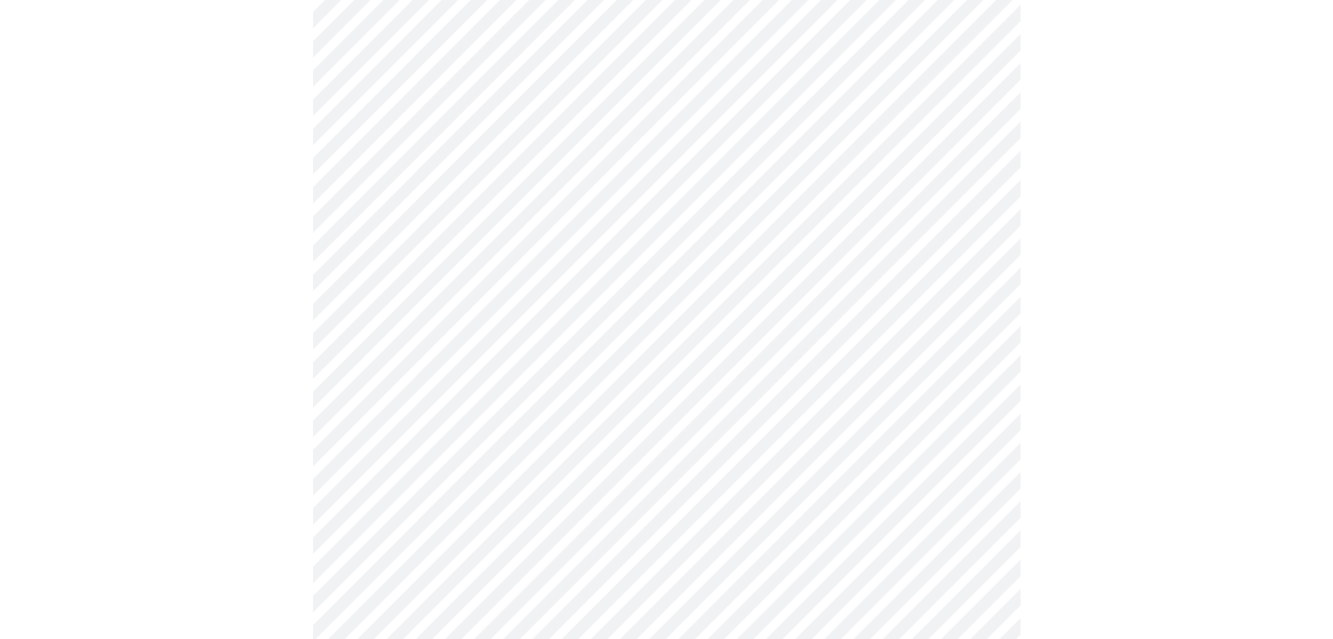
scroll to position [973, 0]
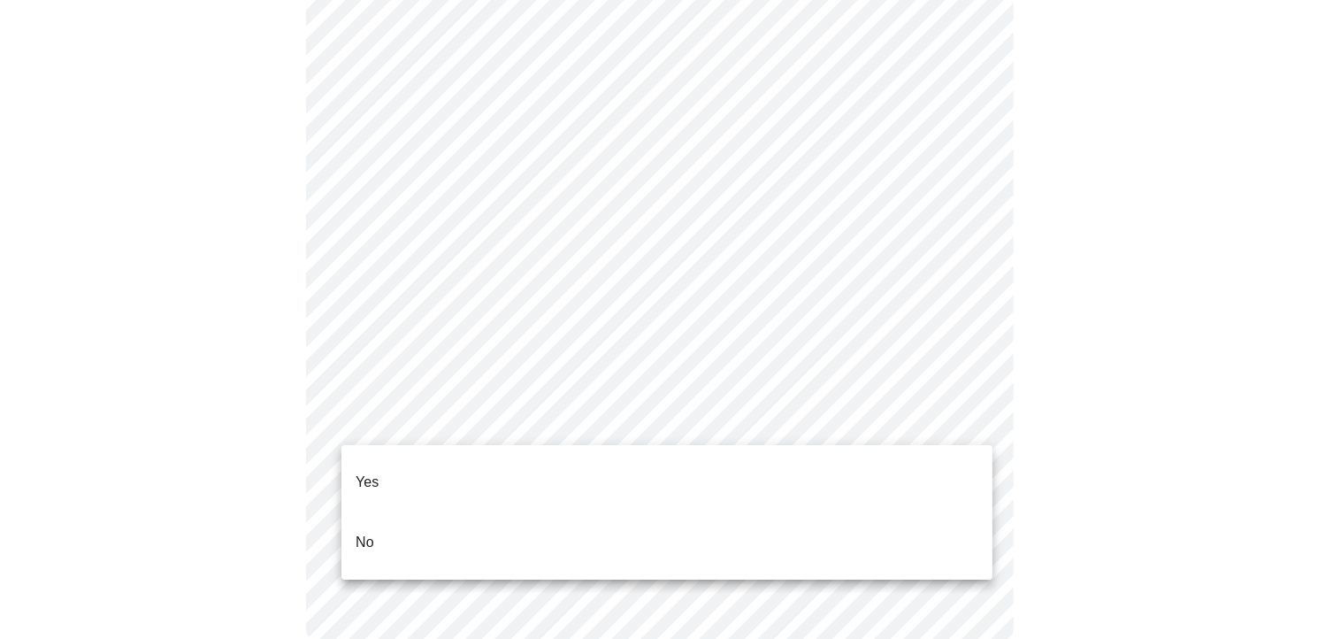
click at [819, 468] on li "Yes" at bounding box center [666, 482] width 651 height 60
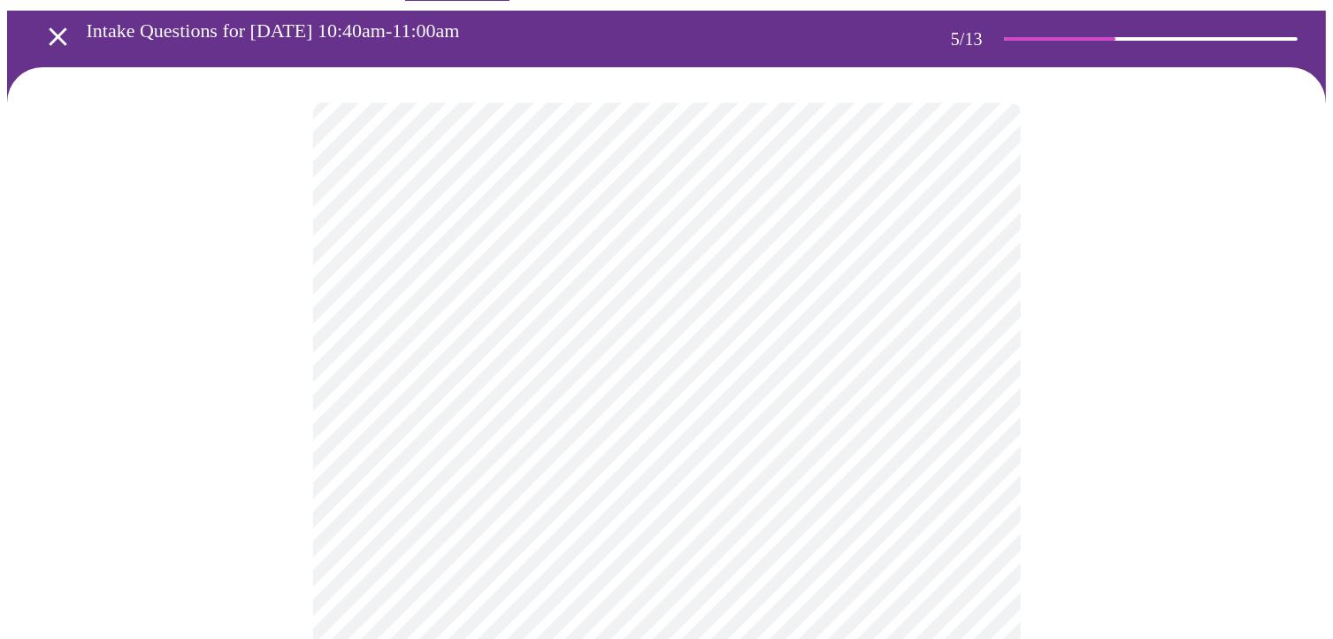
scroll to position [88, 0]
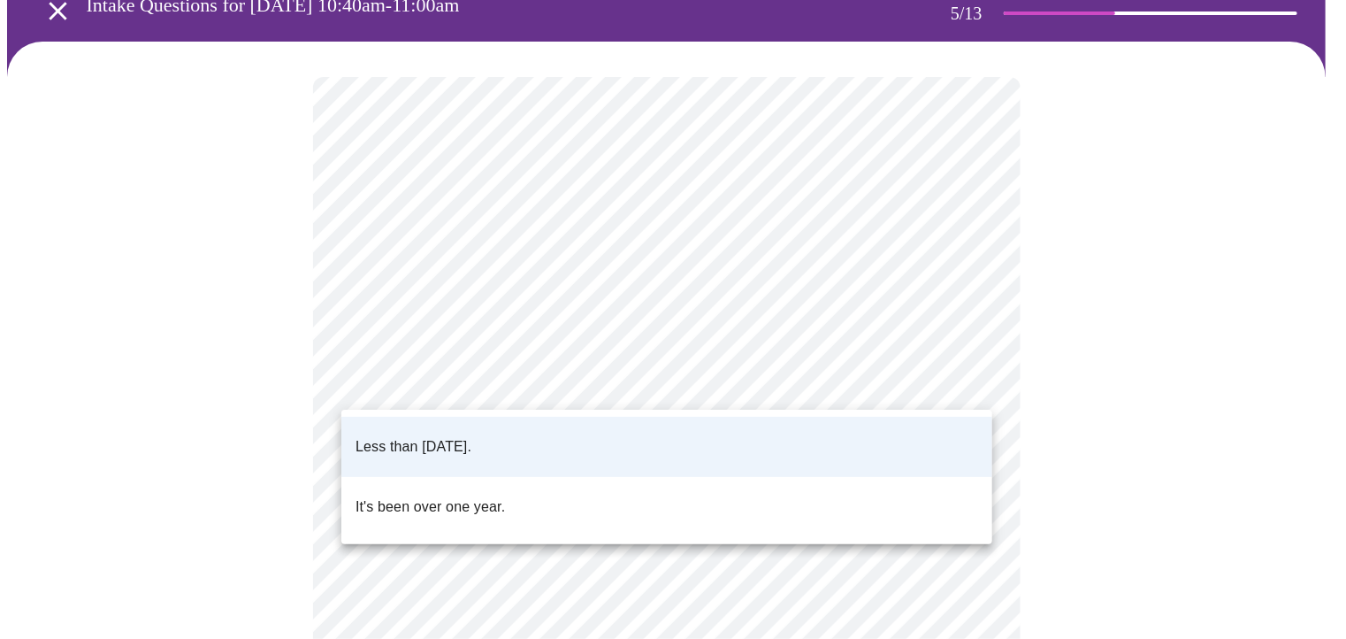
click at [504, 379] on body "MyMenopauseRx Appointments Messaging Labs Uploads Medications Community Refer a…" at bounding box center [673, 572] width 1332 height 1307
click at [545, 319] on div at bounding box center [673, 319] width 1346 height 639
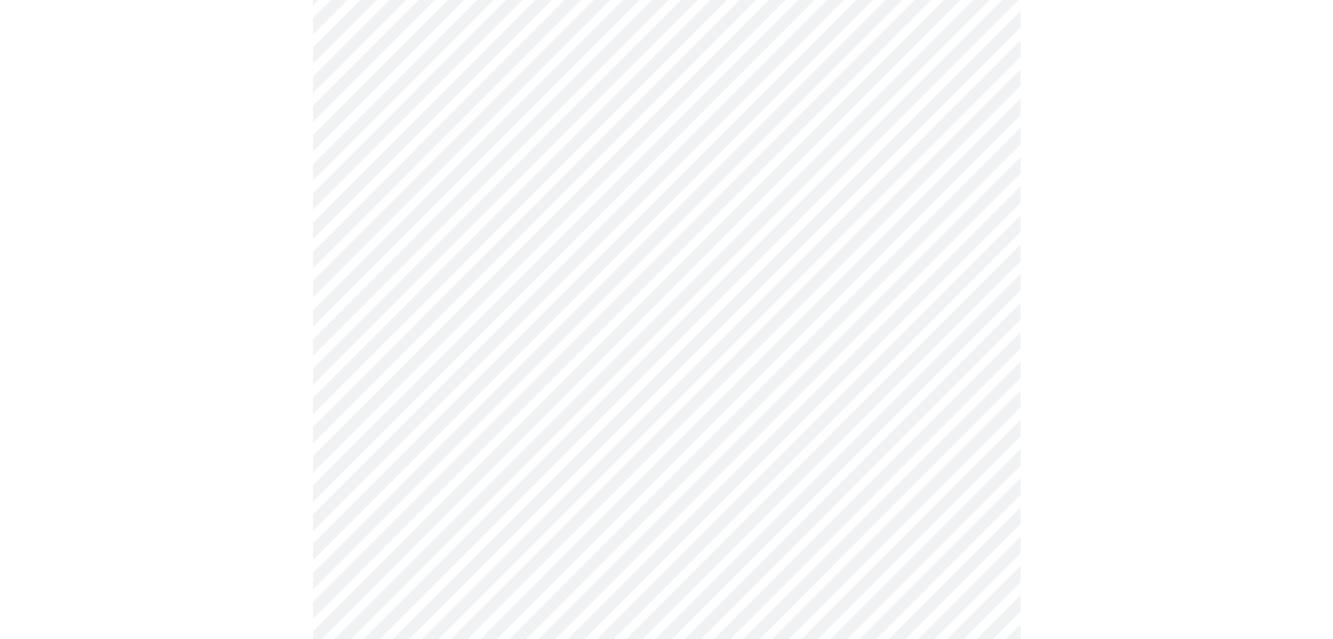
scroll to position [265, 0]
click at [978, 345] on body "MyMenopauseRx Appointments Messaging Labs Uploads Medications Community Refer a…" at bounding box center [666, 395] width 1319 height 1307
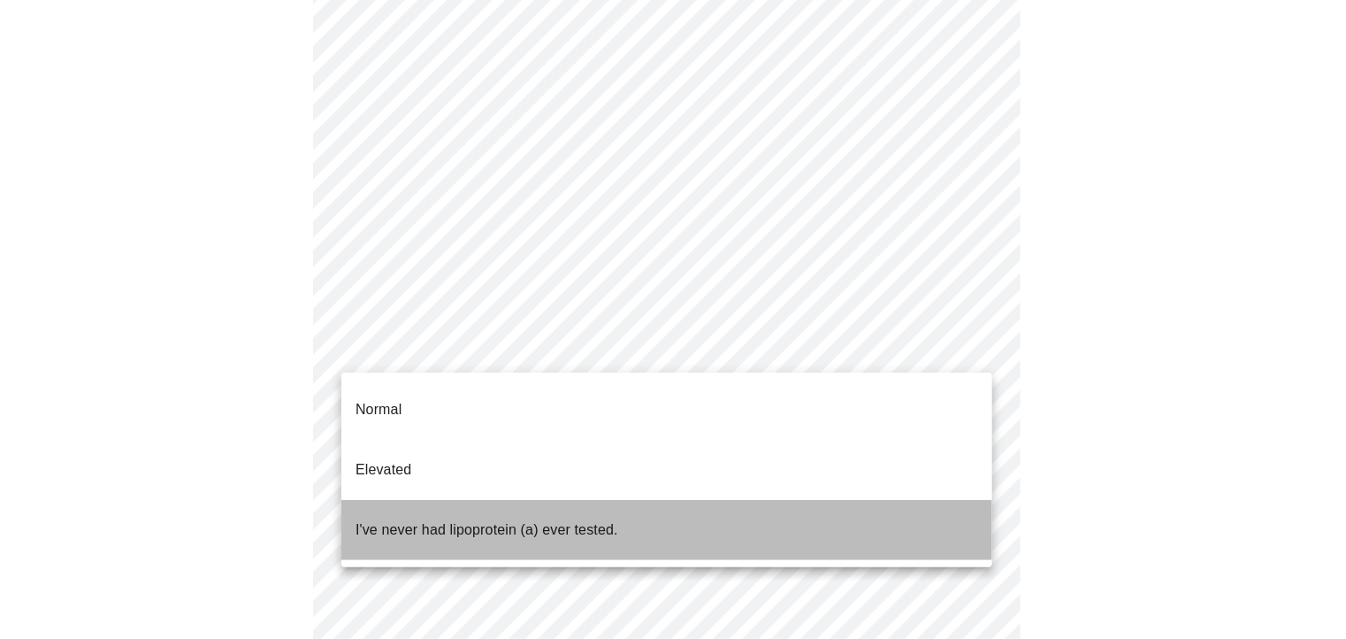
click at [682, 500] on li "I've never had lipoprotein (a) ever tested." at bounding box center [666, 530] width 651 height 60
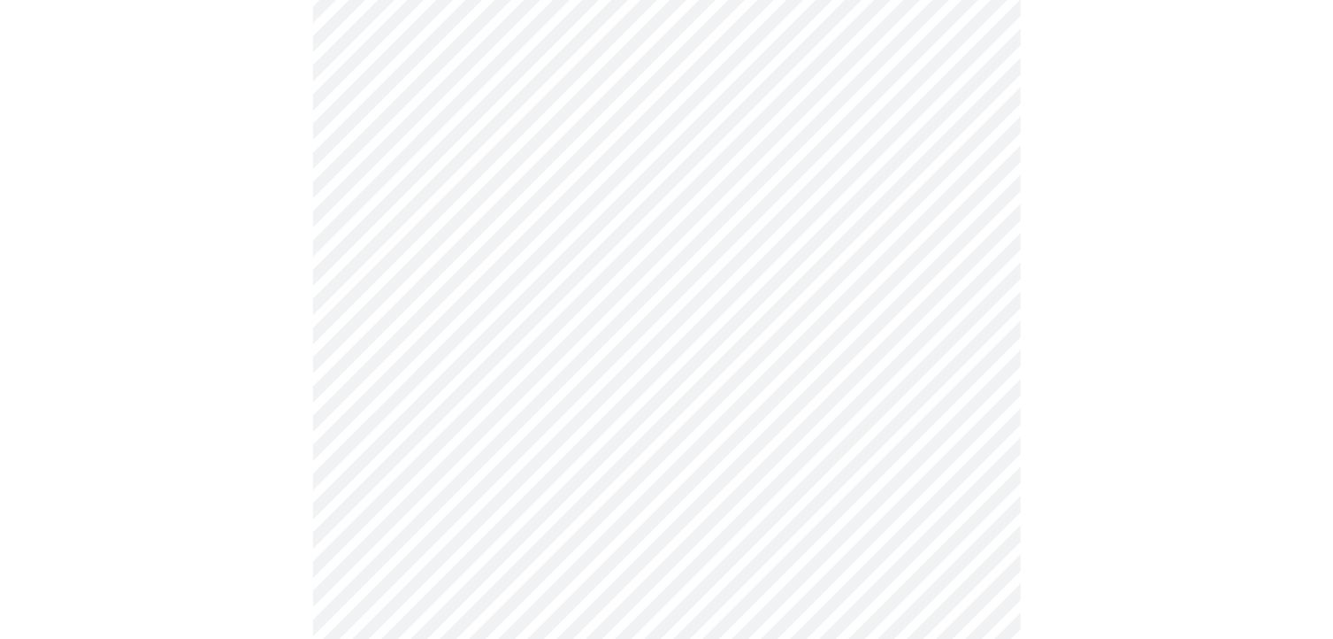
scroll to position [4512, 0]
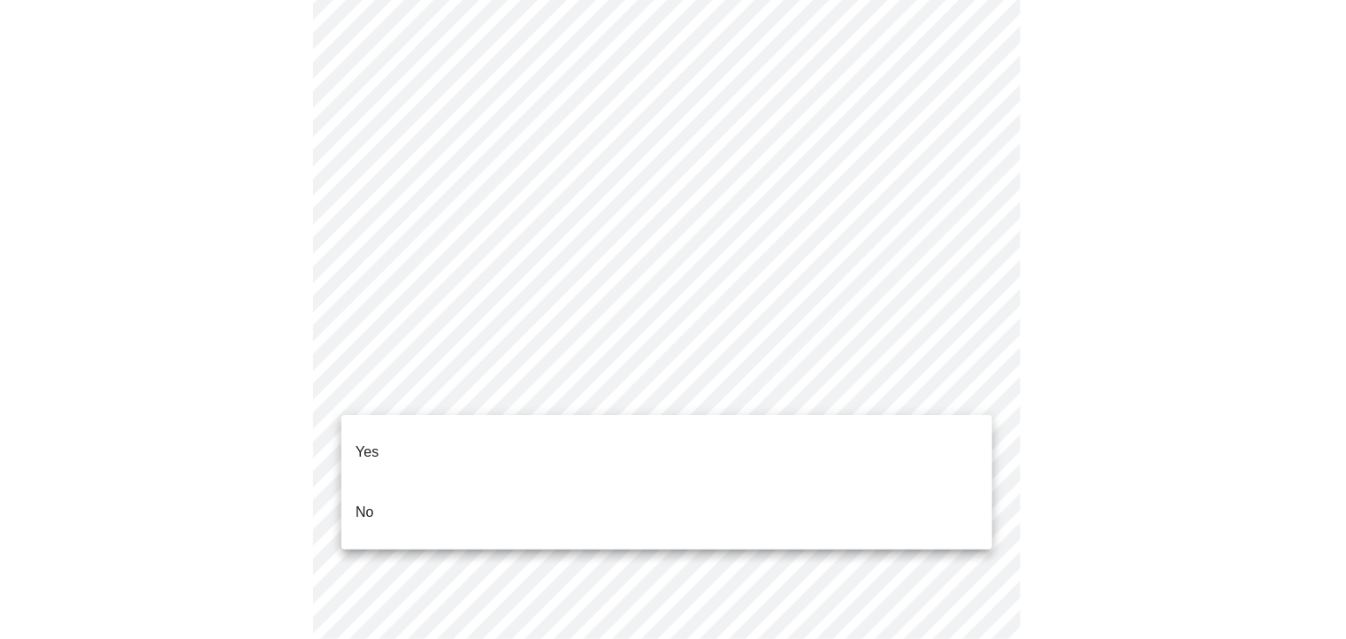
click at [756, 485] on li "No" at bounding box center [666, 512] width 651 height 60
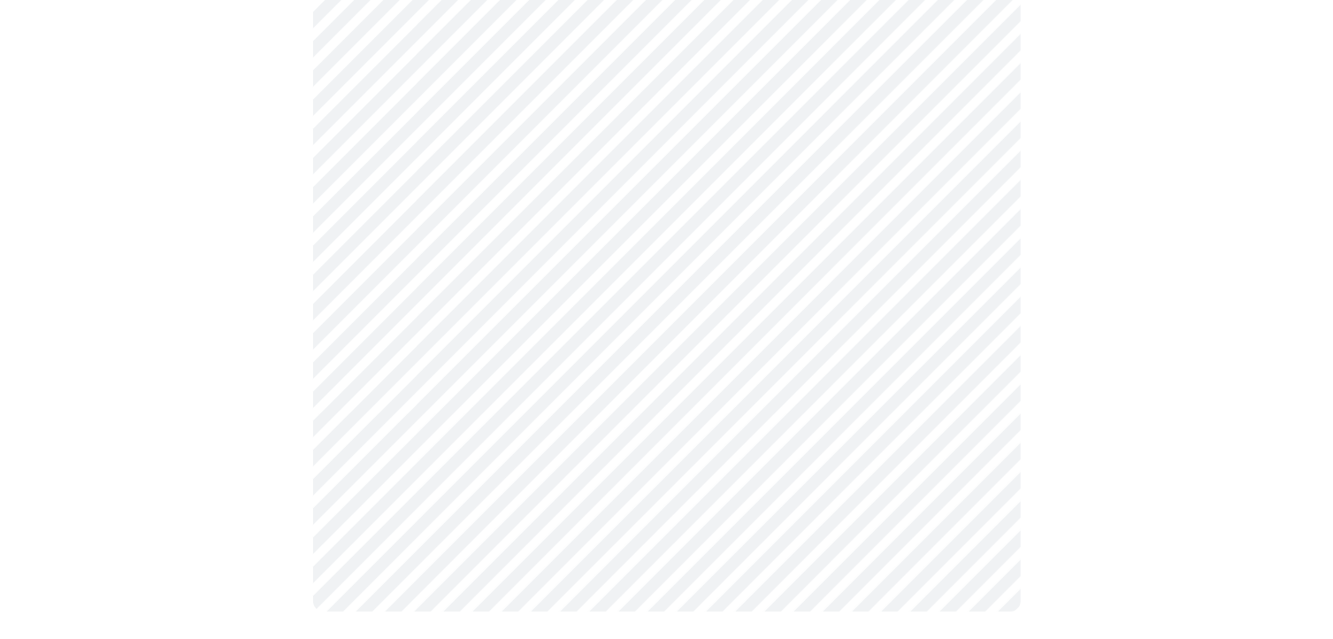
scroll to position [0, 0]
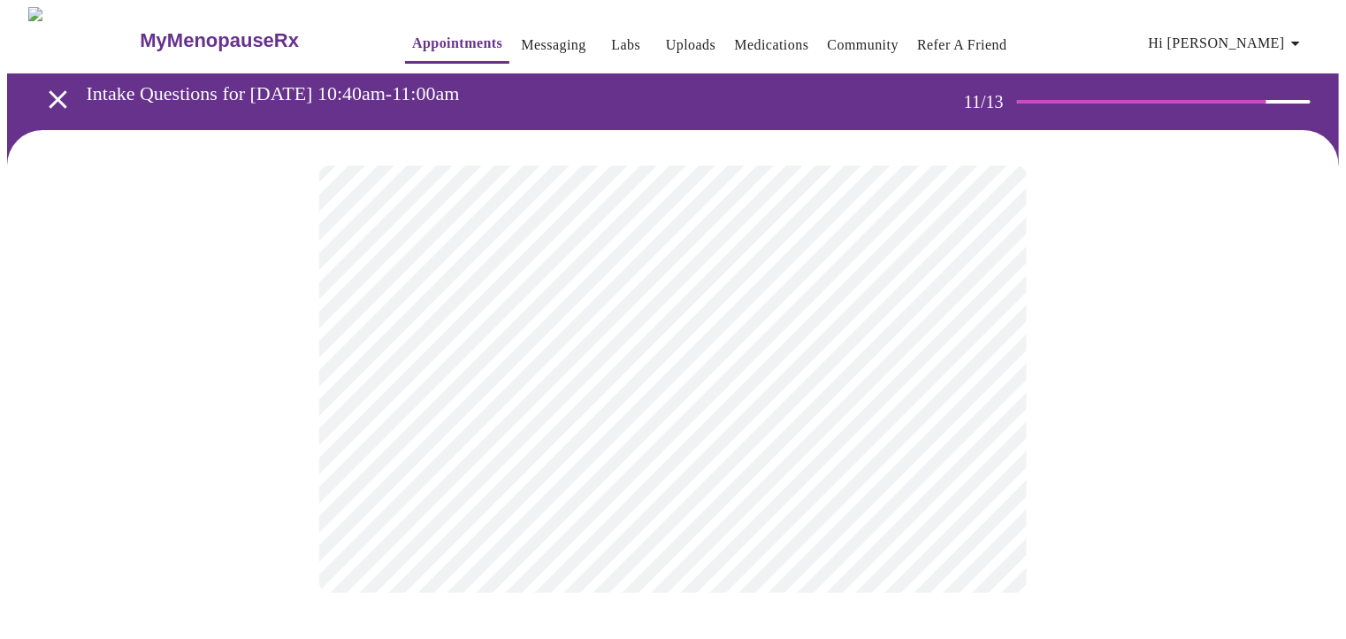
click at [275, 372] on div at bounding box center [673, 379] width 1332 height 498
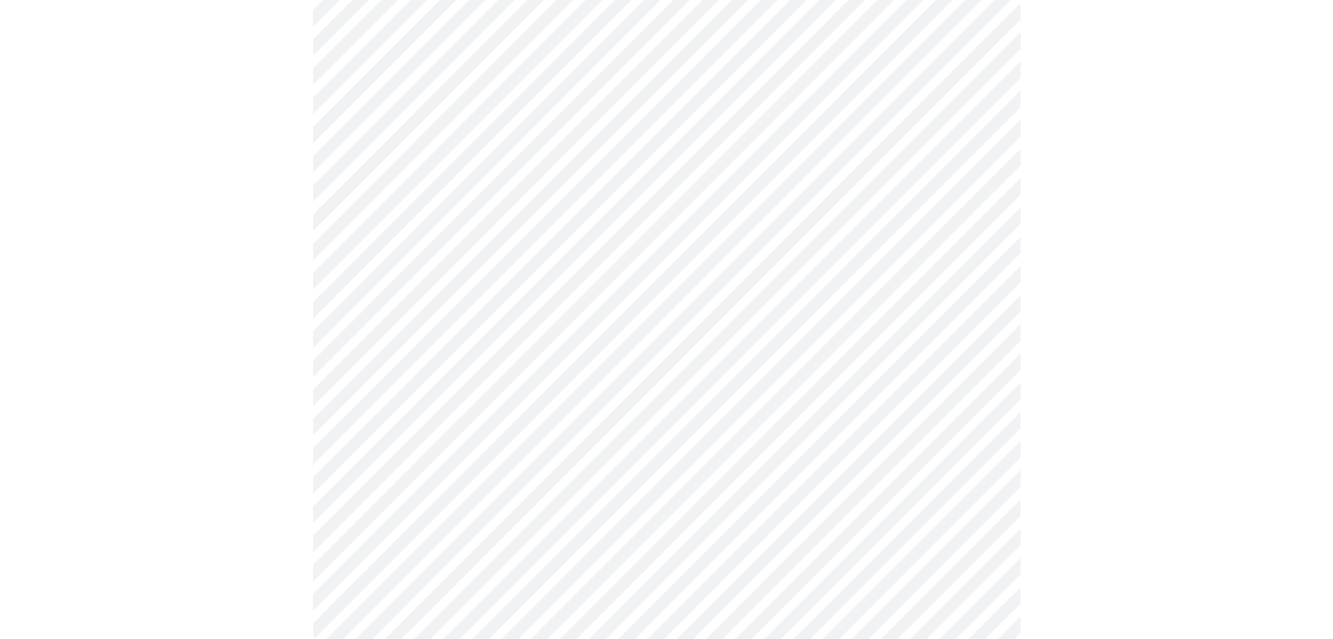
scroll to position [947, 0]
